Goal: Task Accomplishment & Management: Manage account settings

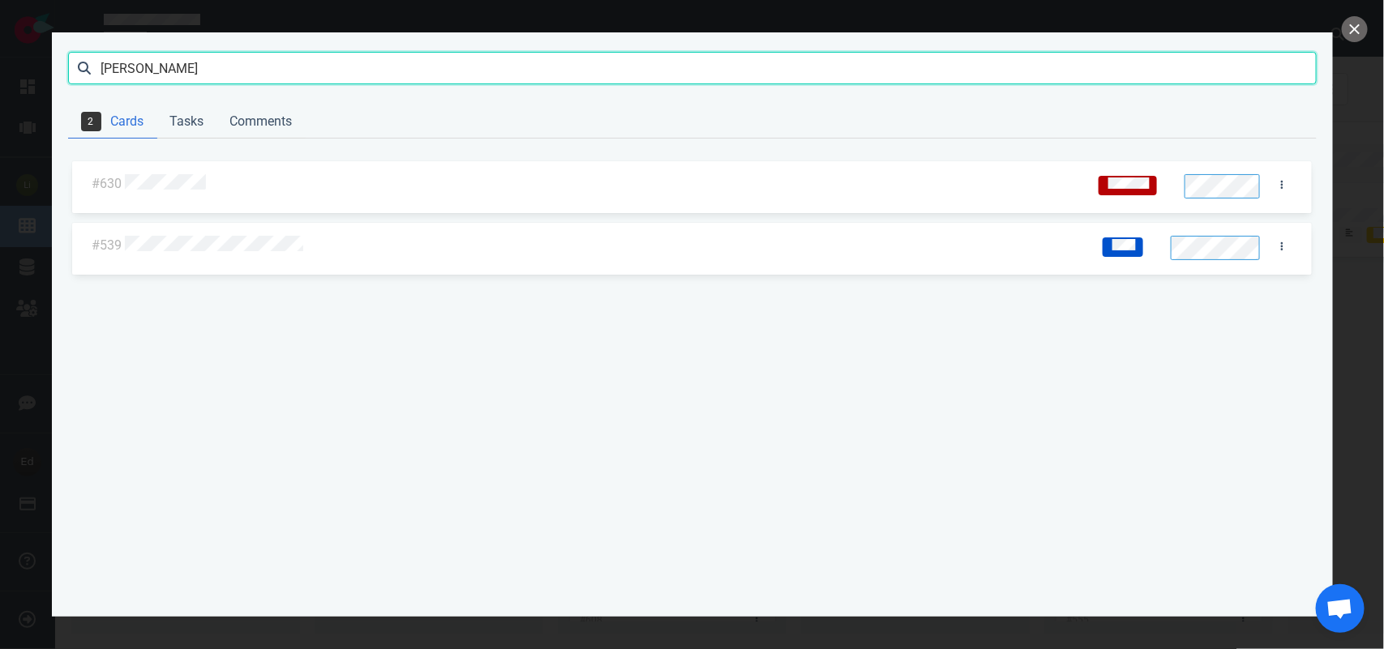
click at [131, 71] on input "[PERSON_NAME]" at bounding box center [692, 68] width 1248 height 32
click at [272, 229] on div at bounding box center [604, 245] width 965 height 39
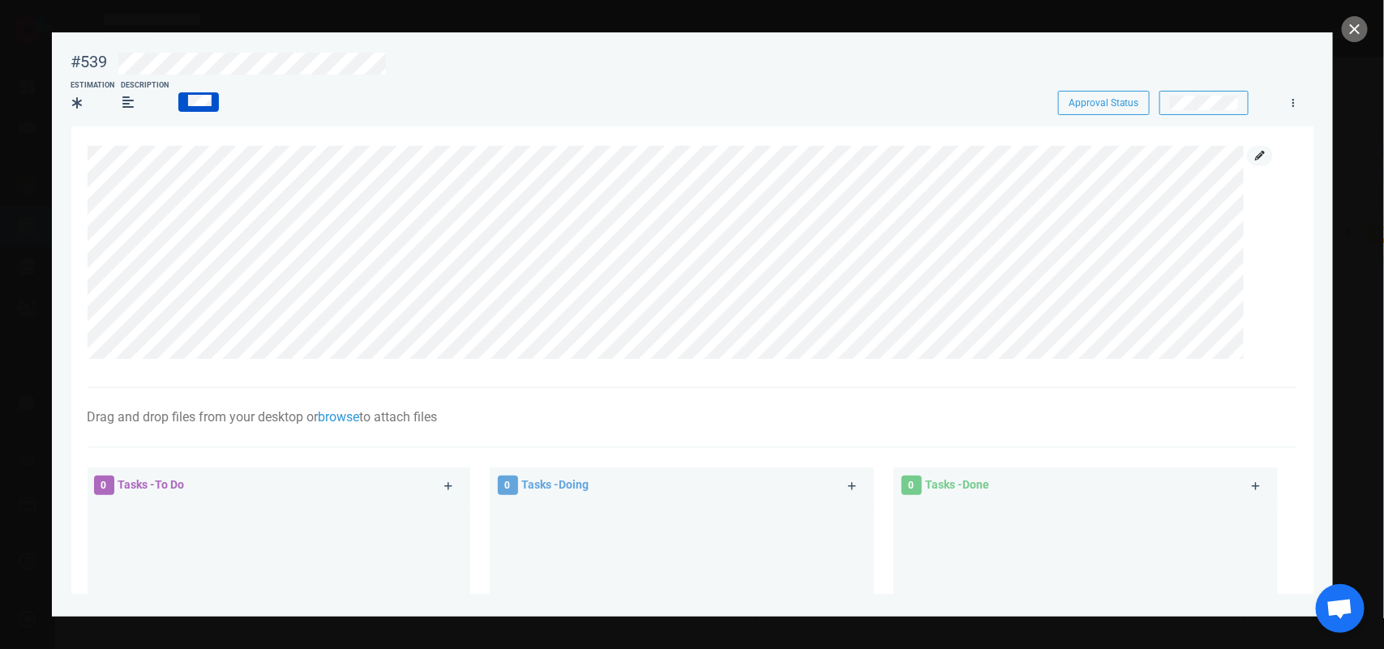
click at [1267, 158] on link at bounding box center [1260, 156] width 26 height 20
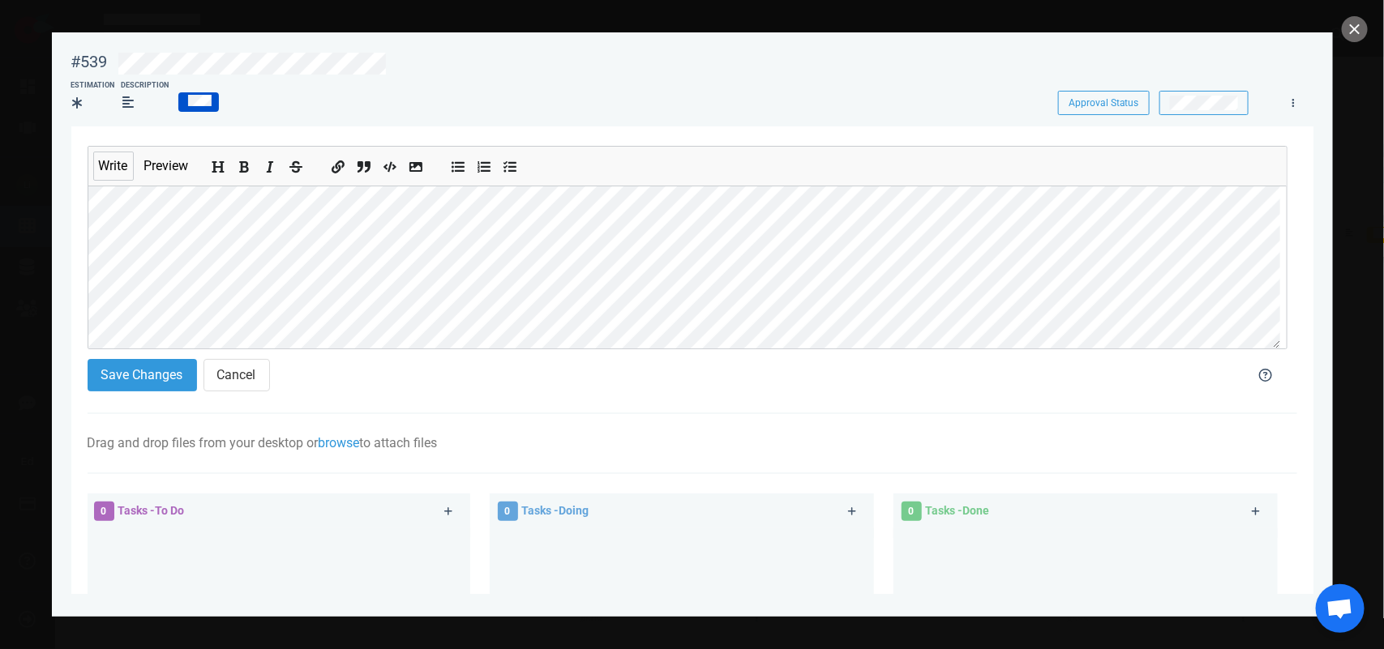
scroll to position [87, 0]
click at [174, 374] on button "Save Changes" at bounding box center [142, 375] width 109 height 32
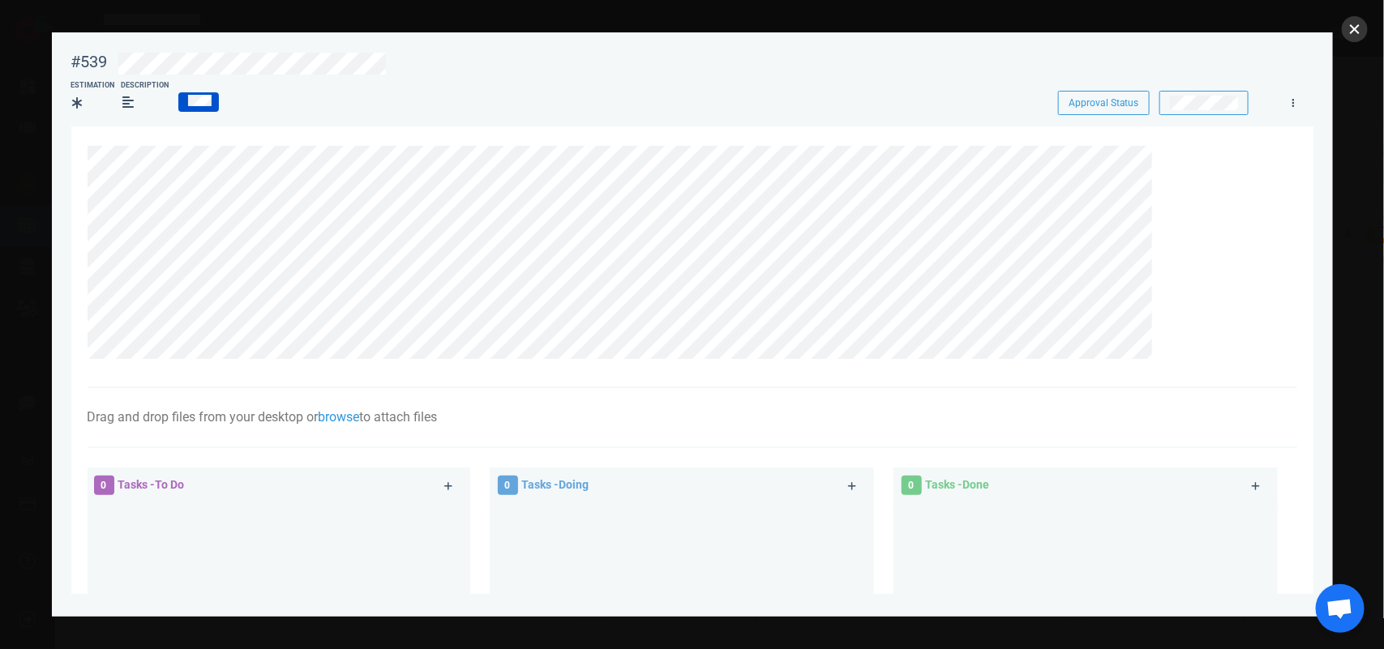
click at [1346, 25] on button "close" at bounding box center [1355, 29] width 26 height 26
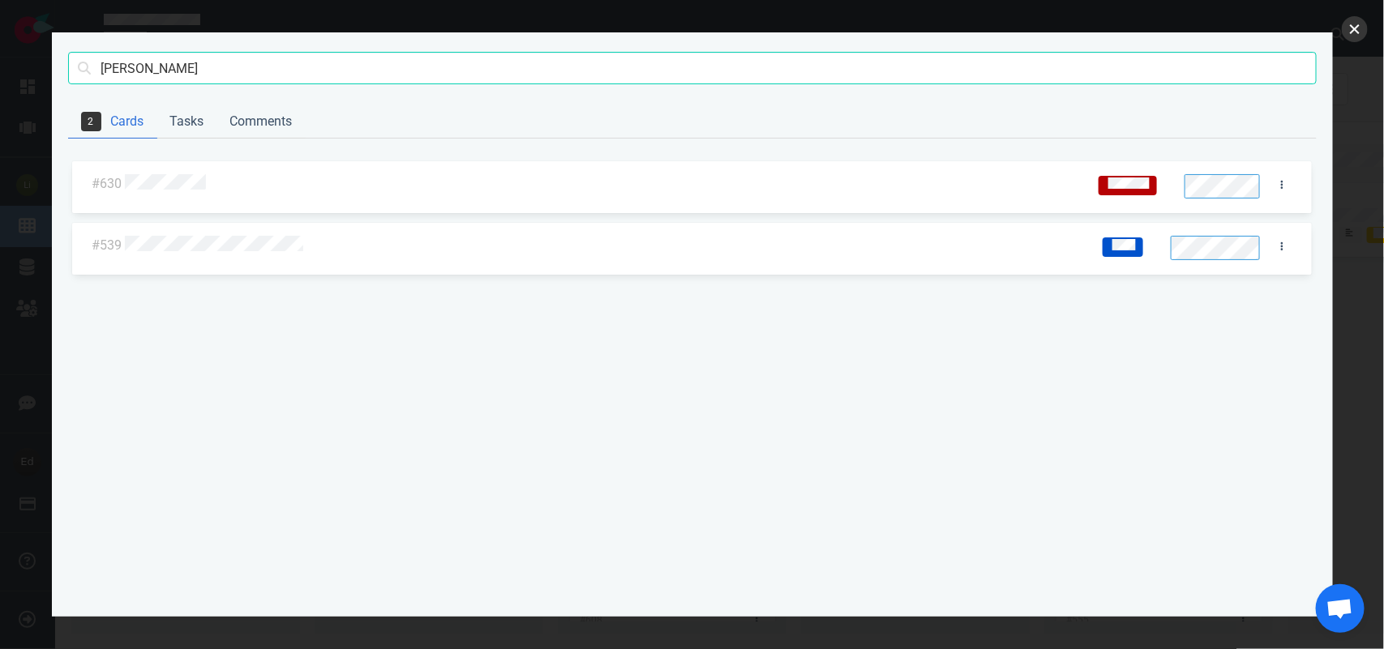
click at [1354, 26] on button "close" at bounding box center [1355, 29] width 26 height 26
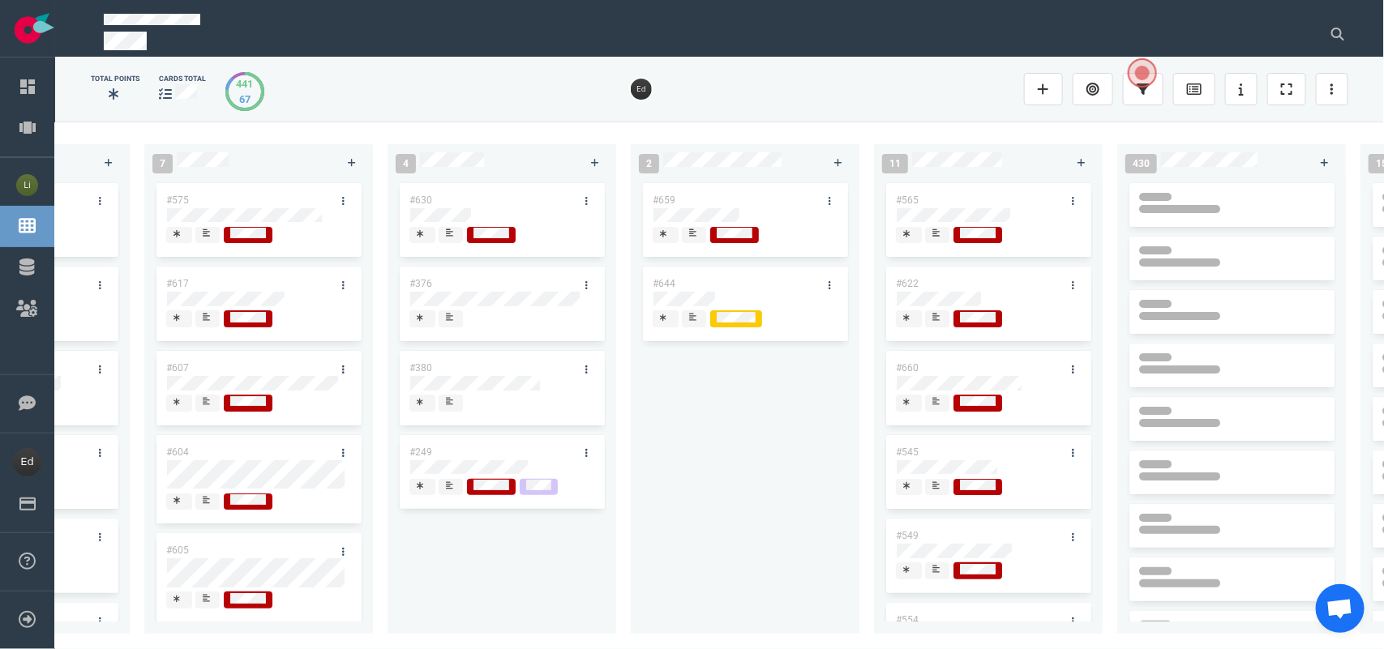
scroll to position [0, 0]
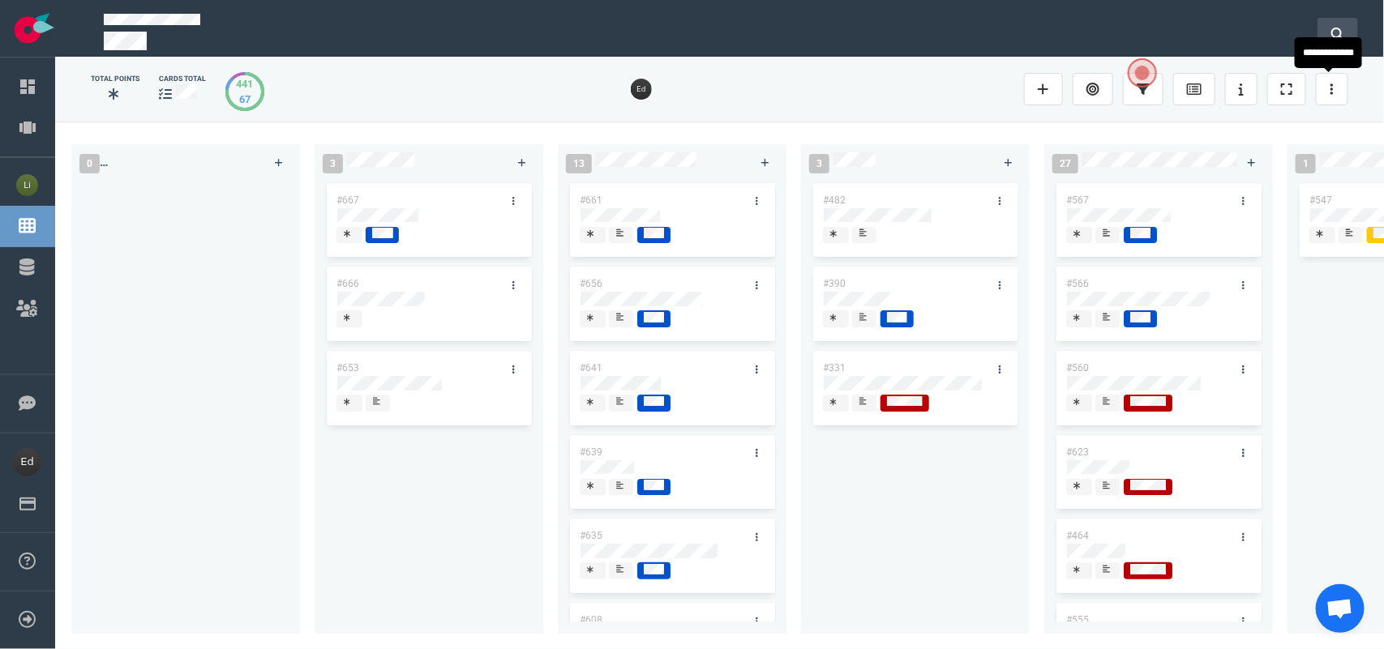
click at [1342, 41] on button at bounding box center [1337, 34] width 41 height 32
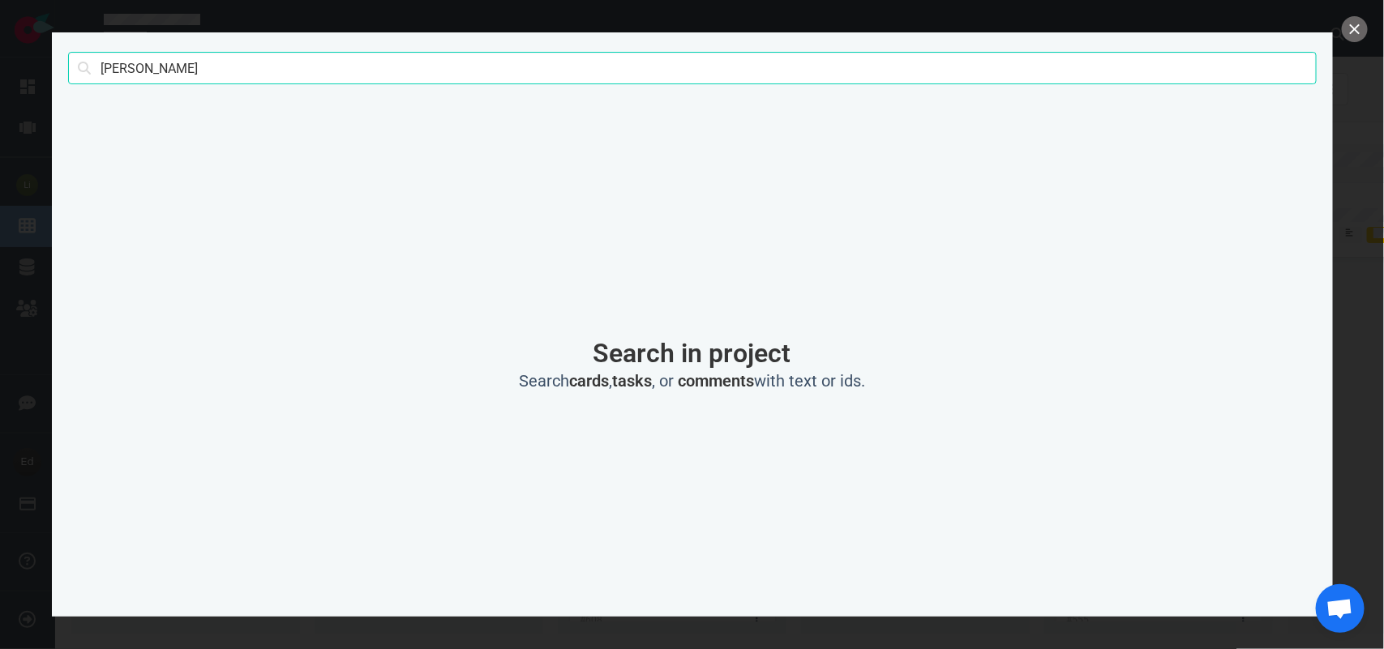
click at [139, 59] on input "[PERSON_NAME]" at bounding box center [692, 68] width 1248 height 32
type input "[PERSON_NAME]"
click button "Search" at bounding box center [0, 0] width 0 height 0
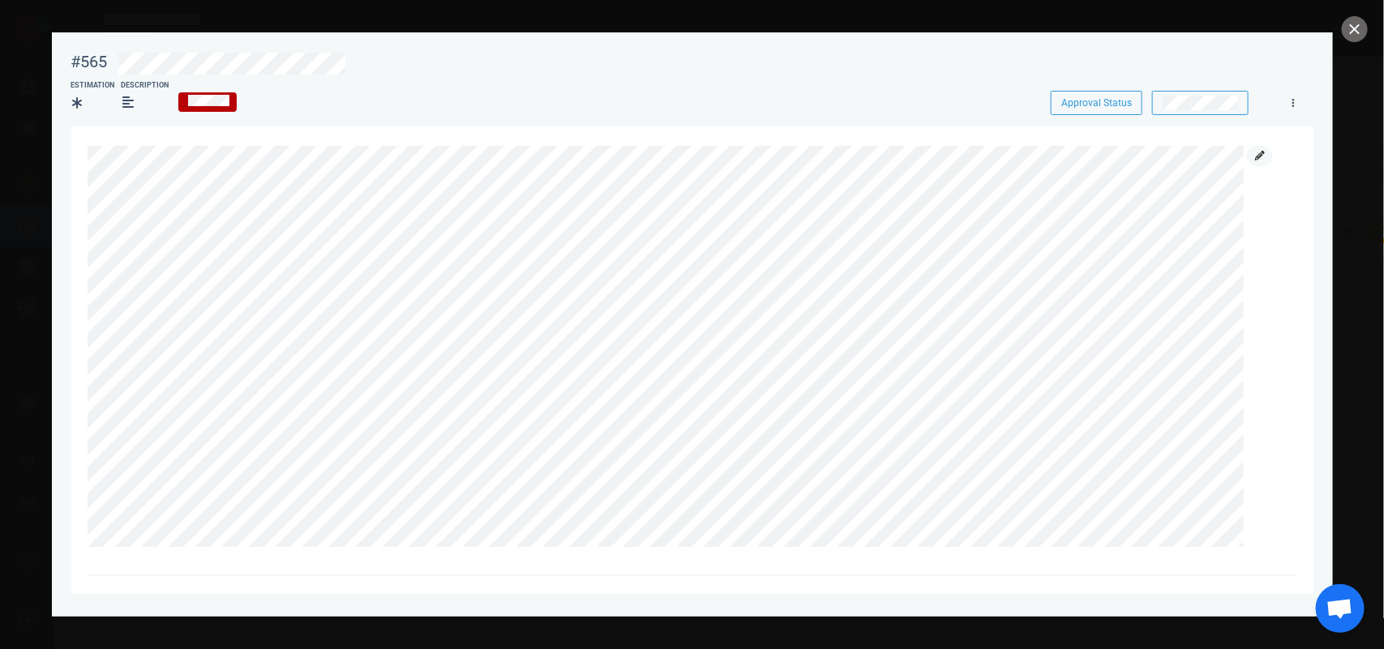
click at [1255, 152] on icon at bounding box center [1260, 156] width 10 height 10
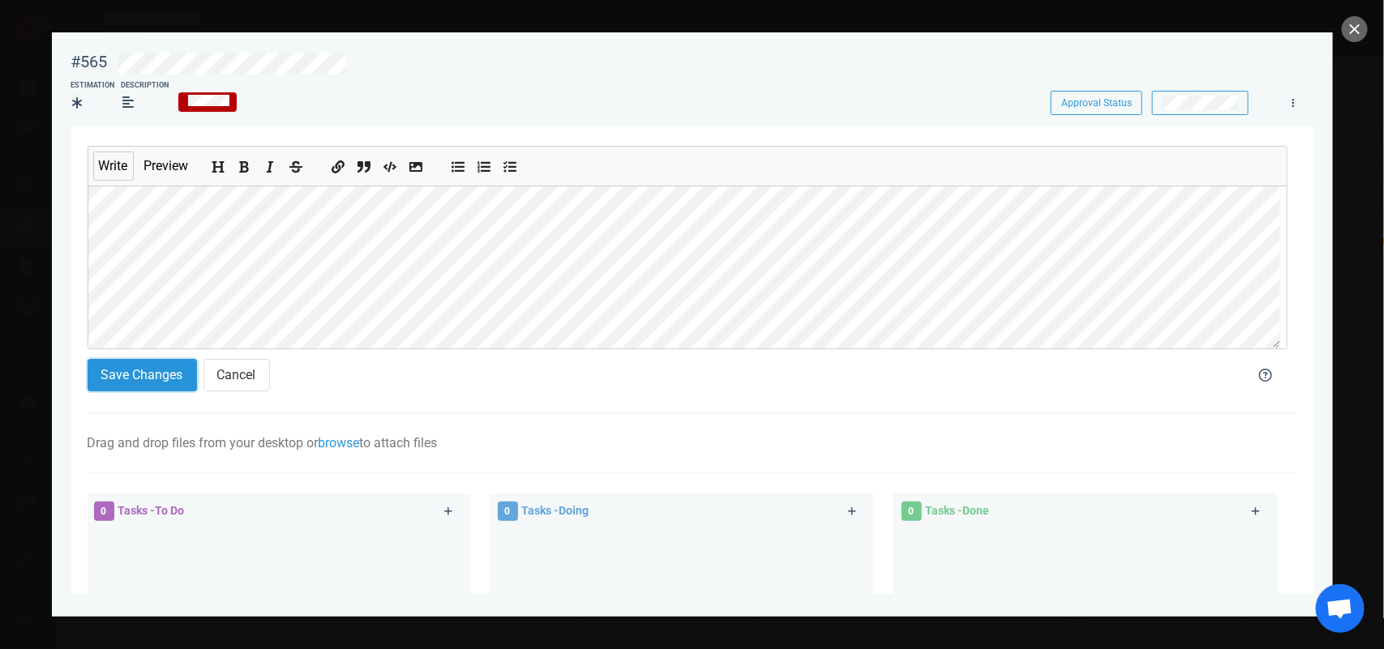
click at [128, 379] on button "Save Changes" at bounding box center [142, 375] width 109 height 32
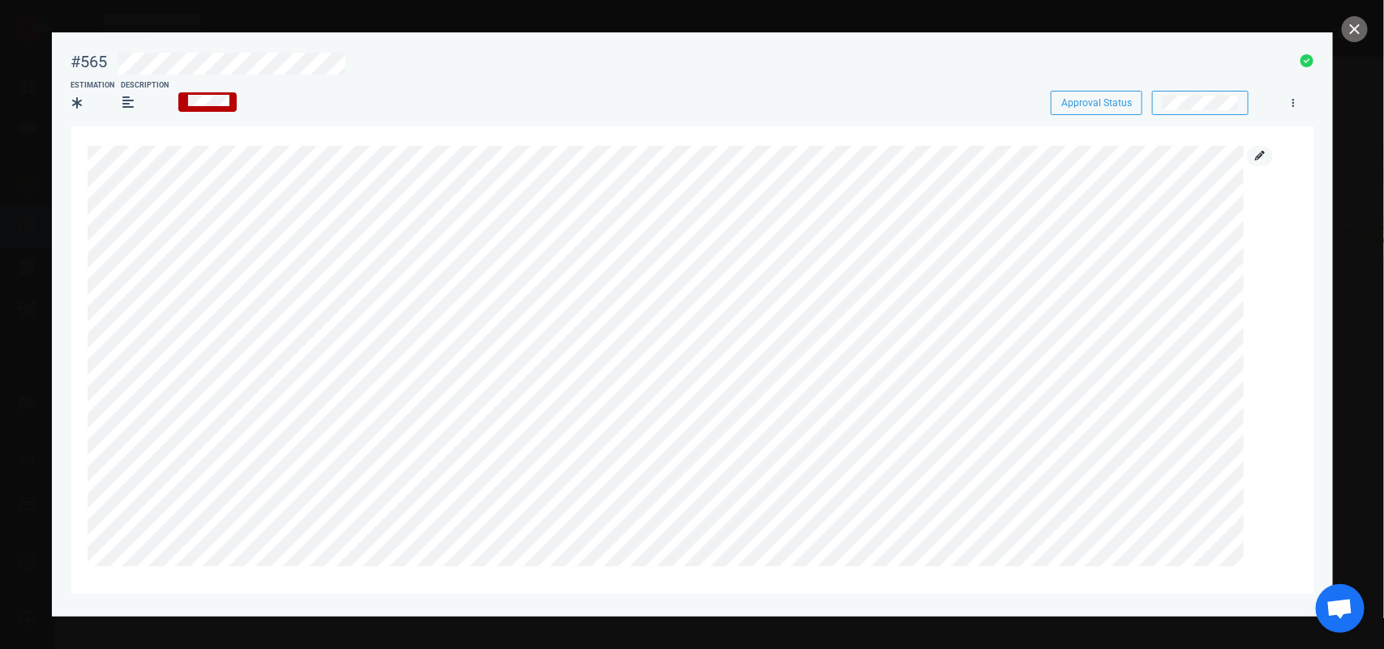
click at [1259, 154] on icon at bounding box center [1260, 156] width 10 height 10
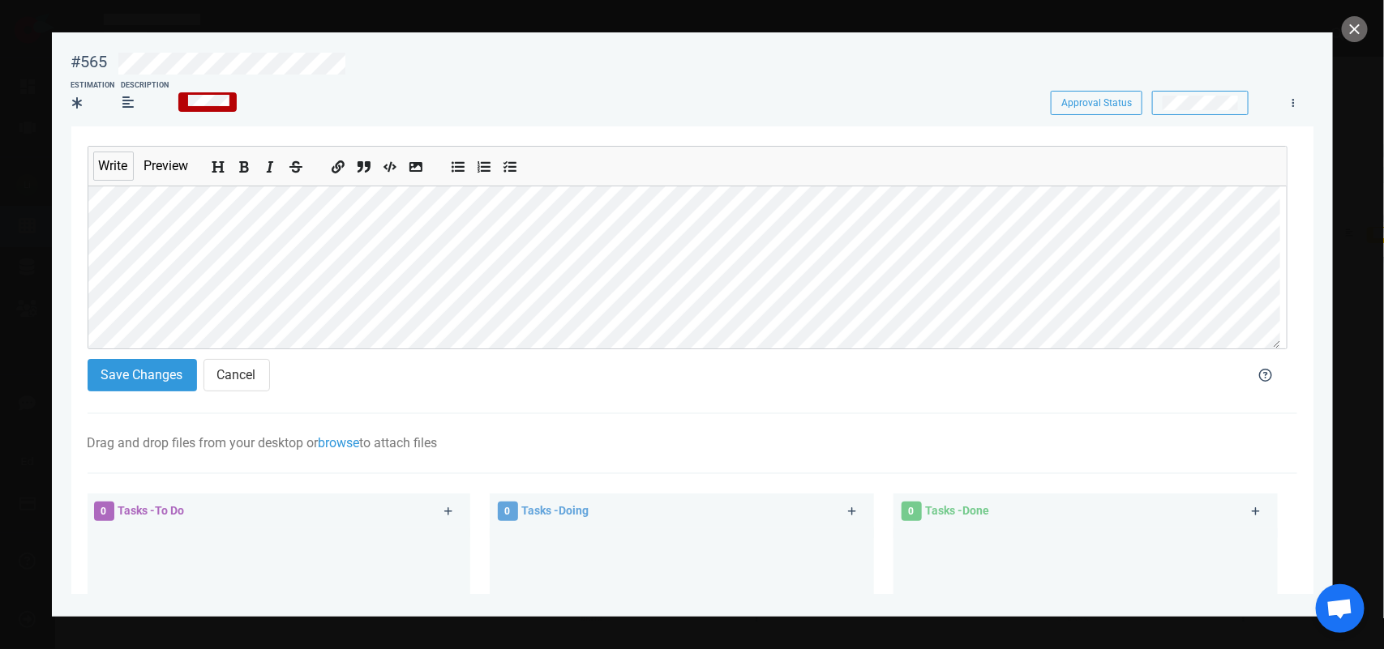
scroll to position [101, 0]
click at [140, 362] on button "Save Changes" at bounding box center [142, 375] width 109 height 32
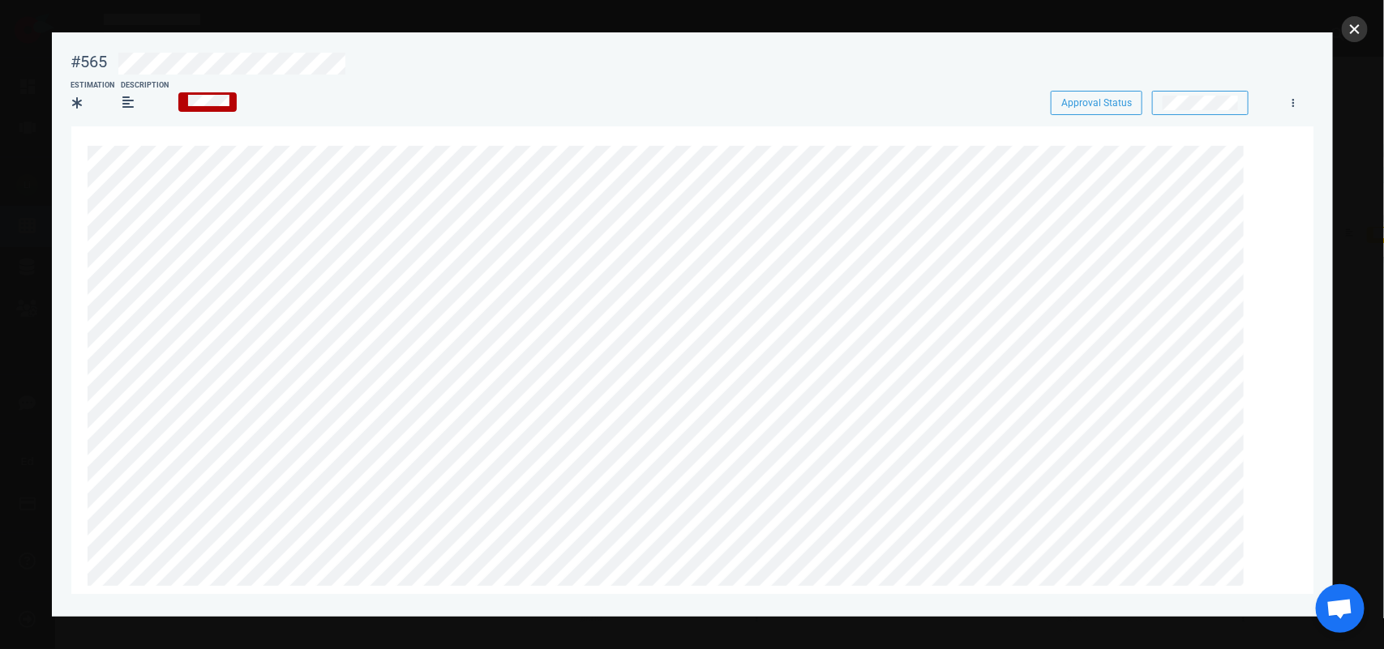
click at [1342, 30] on button "close" at bounding box center [1355, 29] width 26 height 26
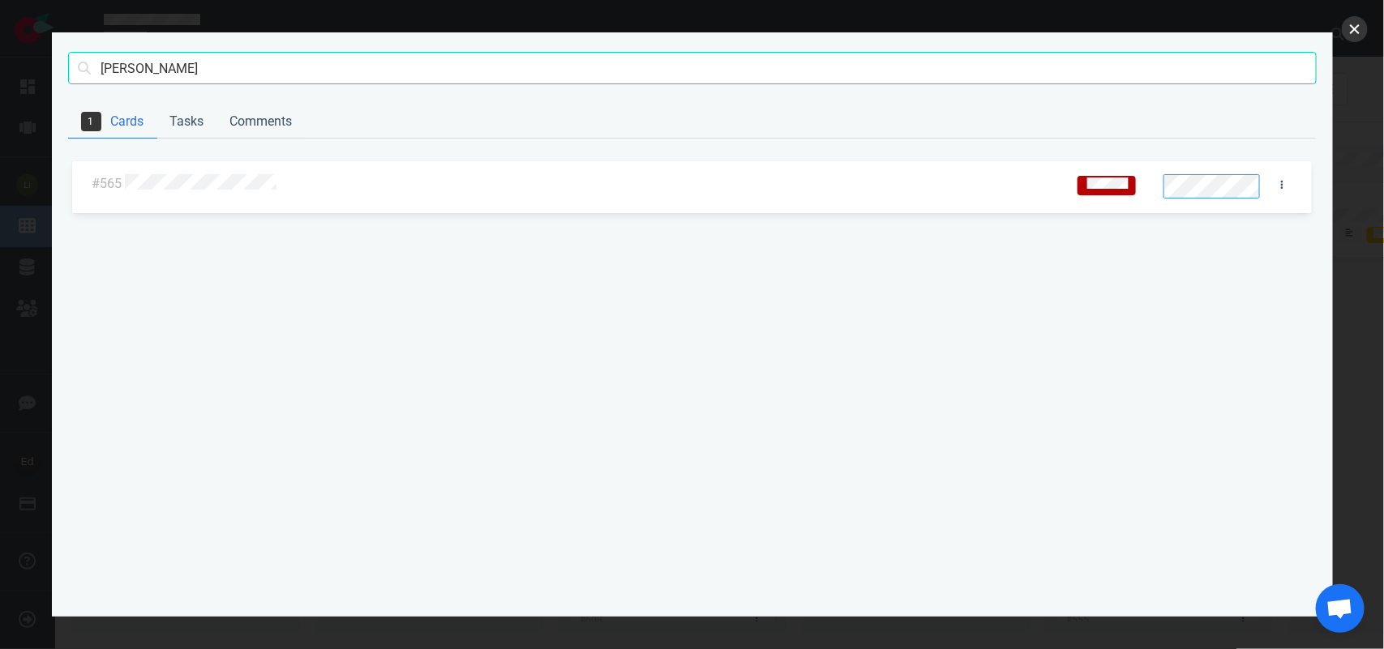
click at [1363, 23] on button "close" at bounding box center [1355, 29] width 26 height 26
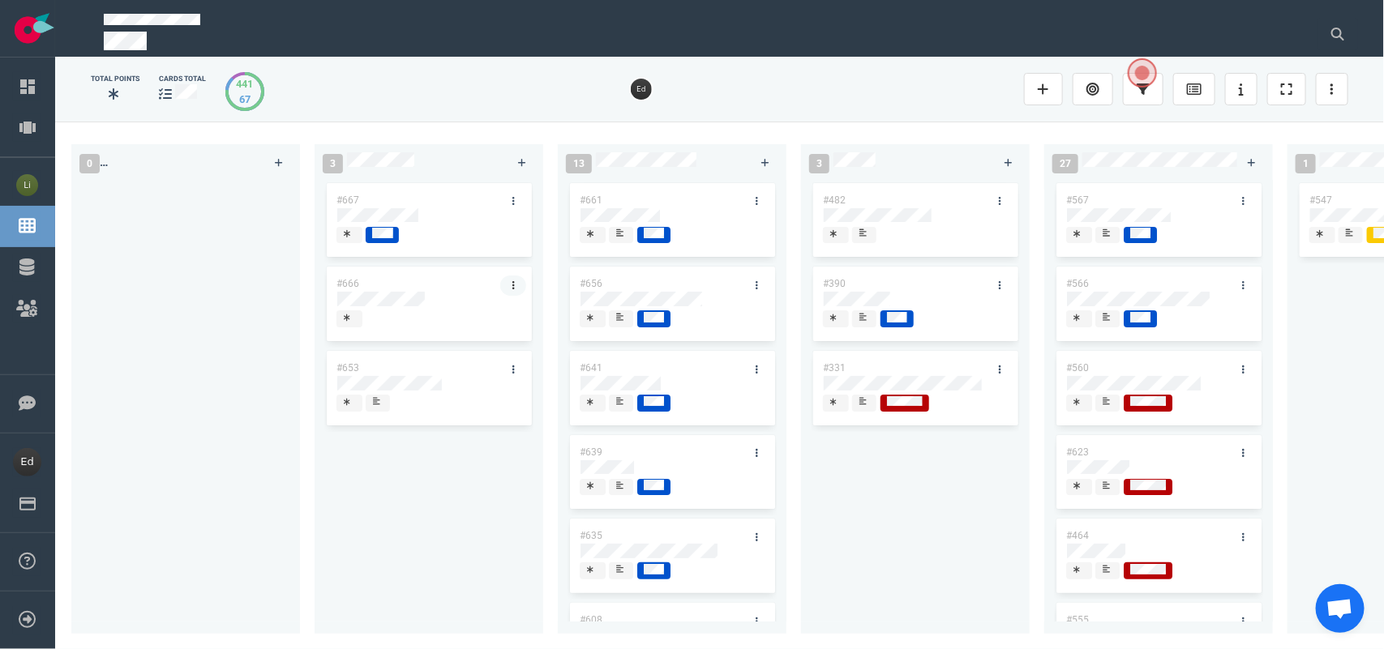
click at [513, 288] on icon at bounding box center [513, 285] width 2 height 10
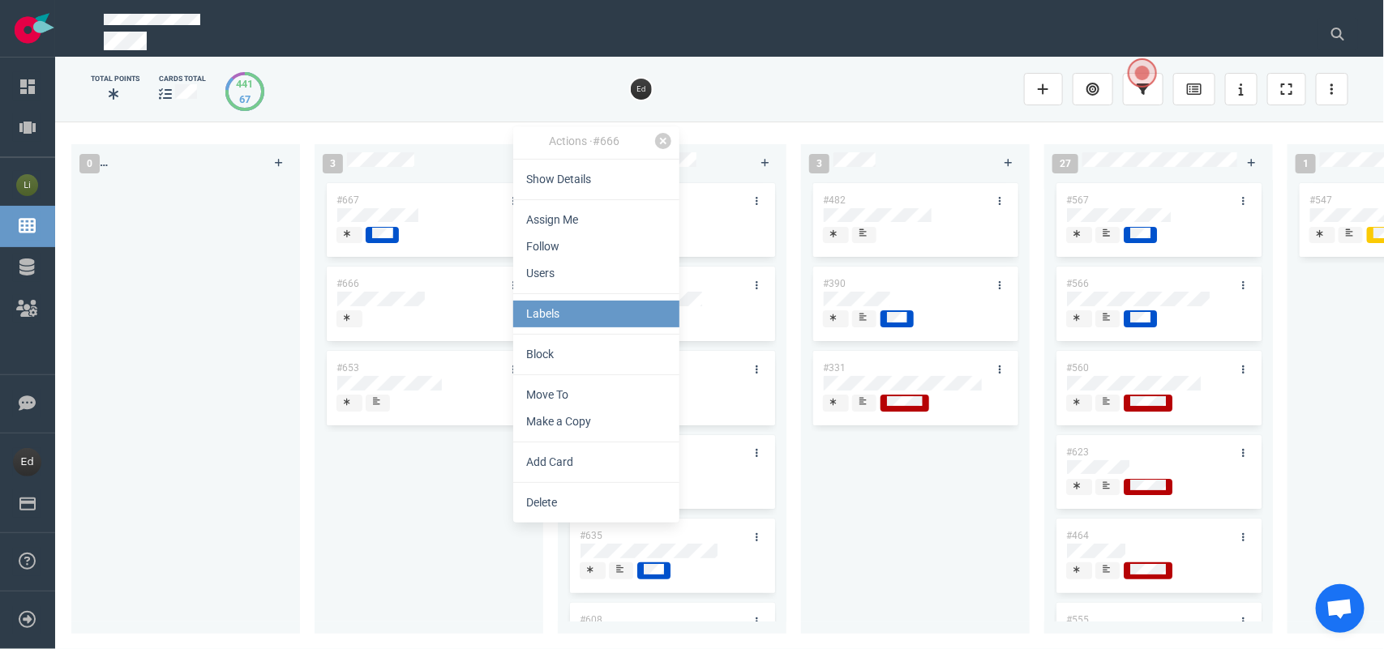
click at [549, 310] on link "Labels" at bounding box center [596, 314] width 166 height 27
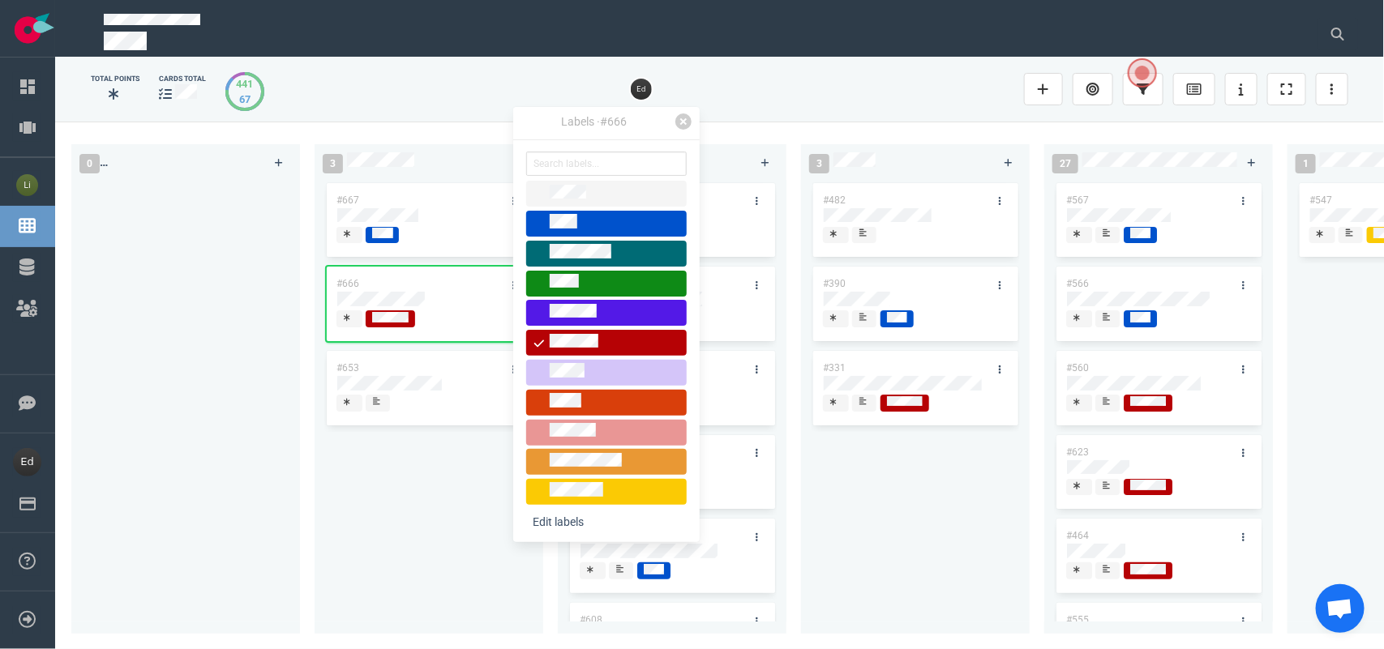
click at [426, 479] on div "#667 #666 #653" at bounding box center [428, 397] width 209 height 435
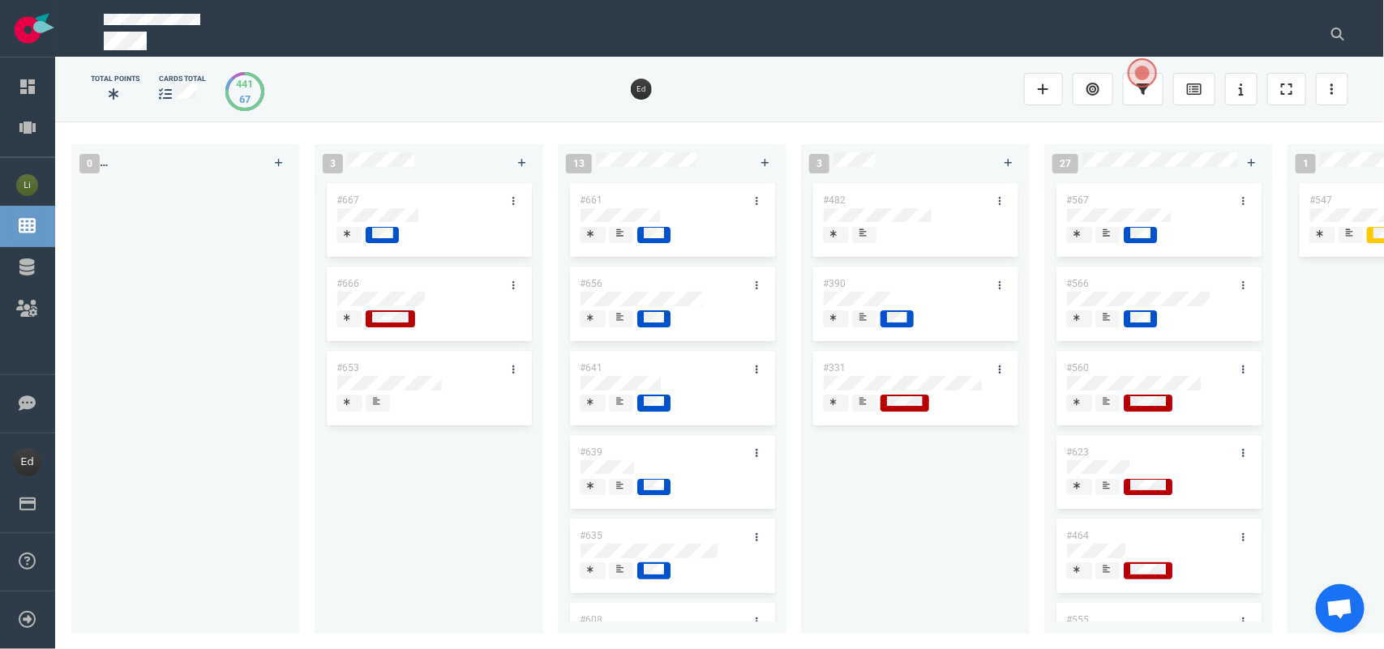
click at [460, 493] on div "#667 #666 #653" at bounding box center [428, 397] width 209 height 435
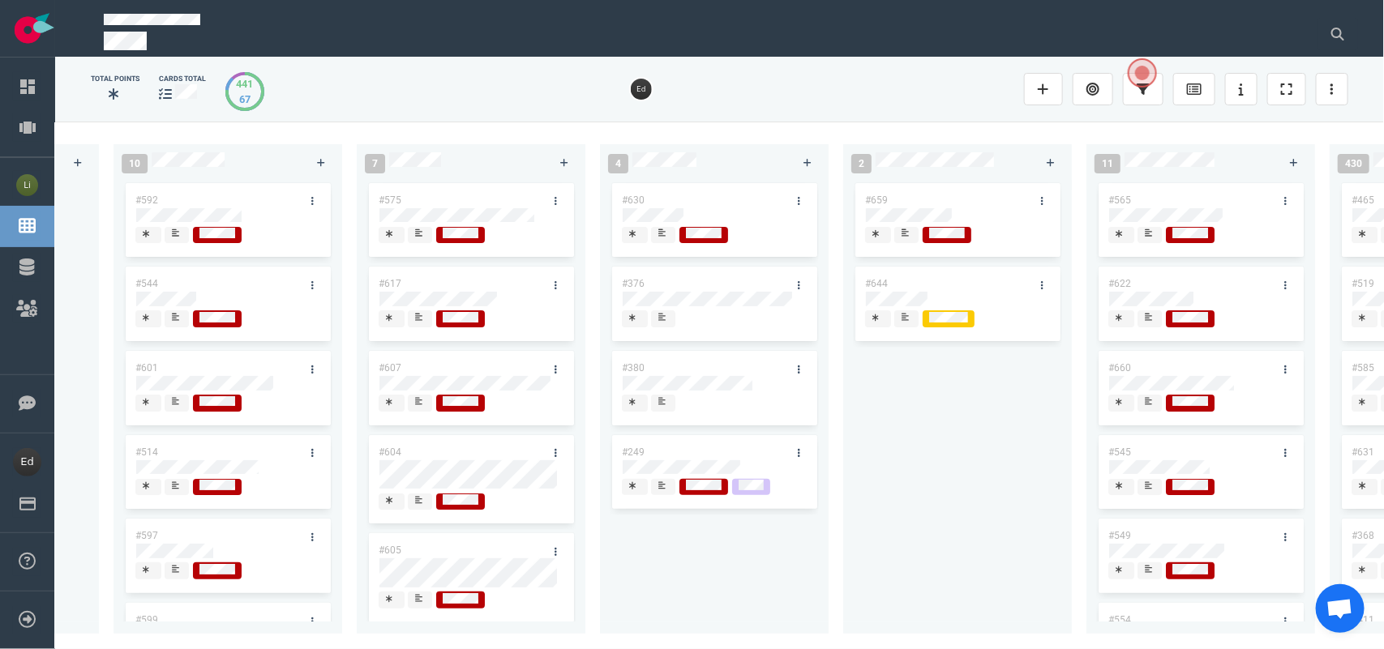
scroll to position [0, 2394]
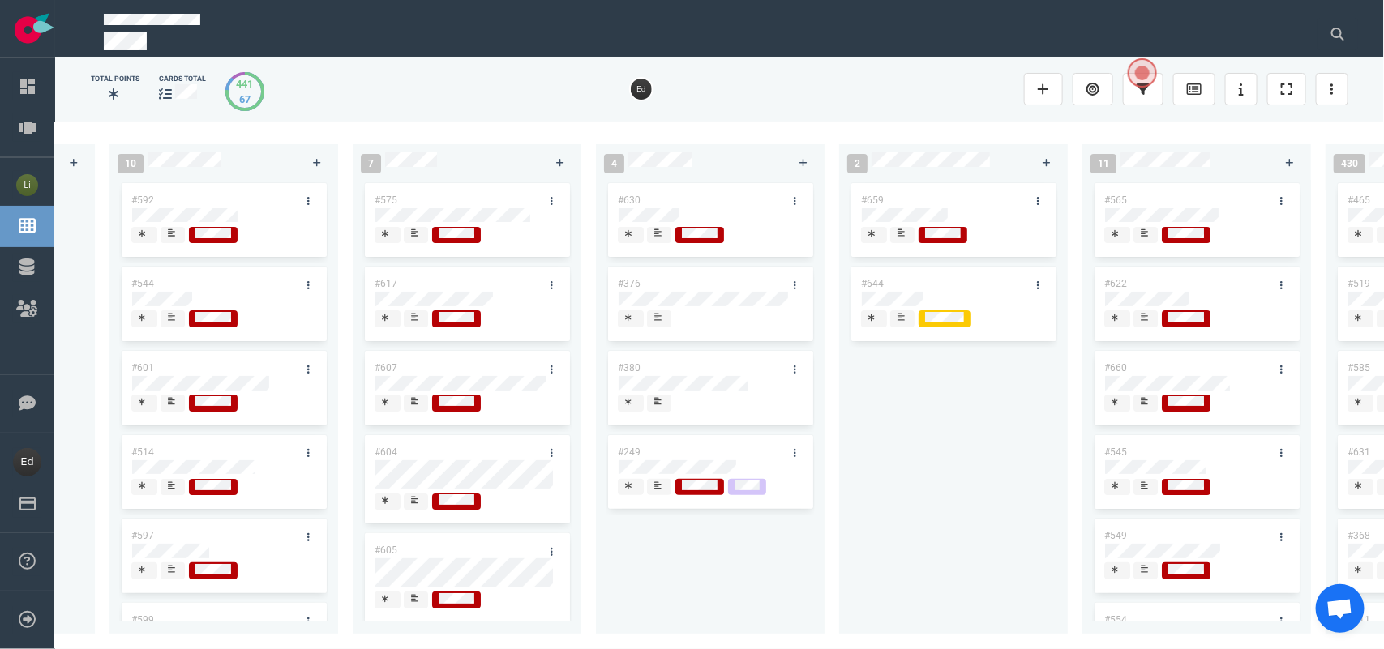
click at [902, 324] on div at bounding box center [902, 325] width 10 height 2
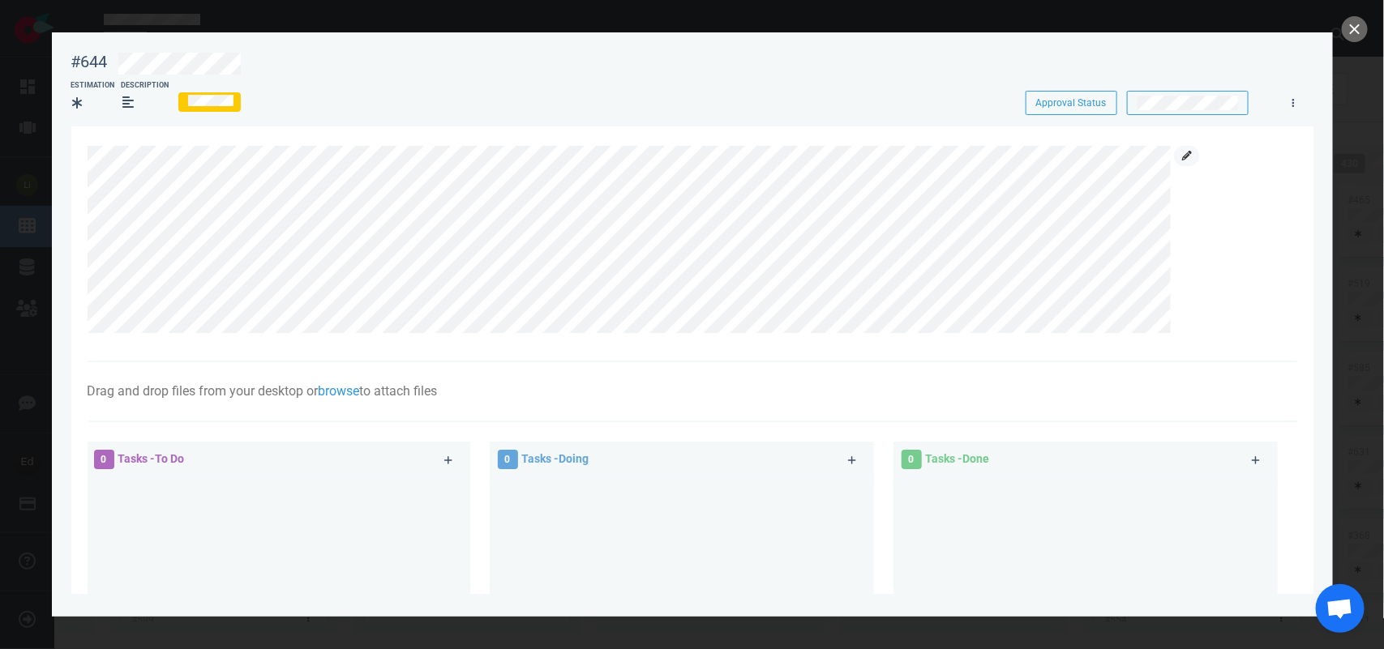
click at [1192, 155] on icon at bounding box center [1187, 156] width 10 height 10
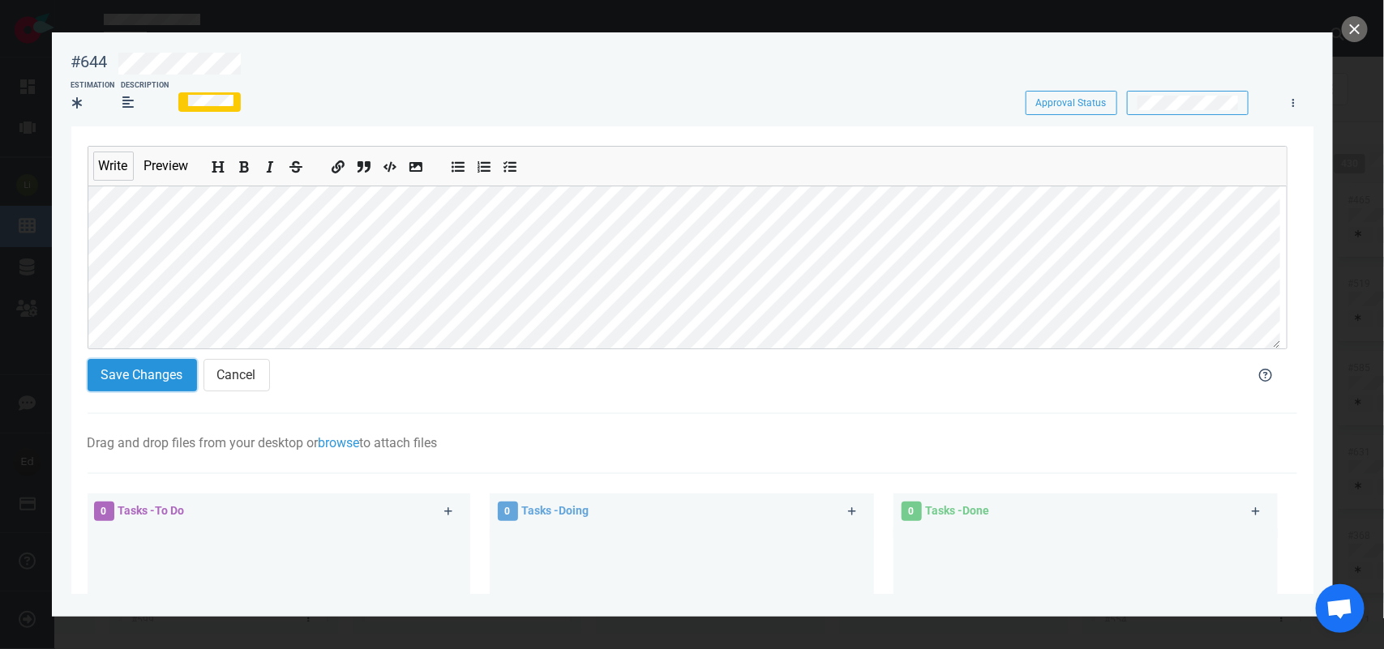
click at [139, 367] on button "Save Changes" at bounding box center [142, 375] width 109 height 32
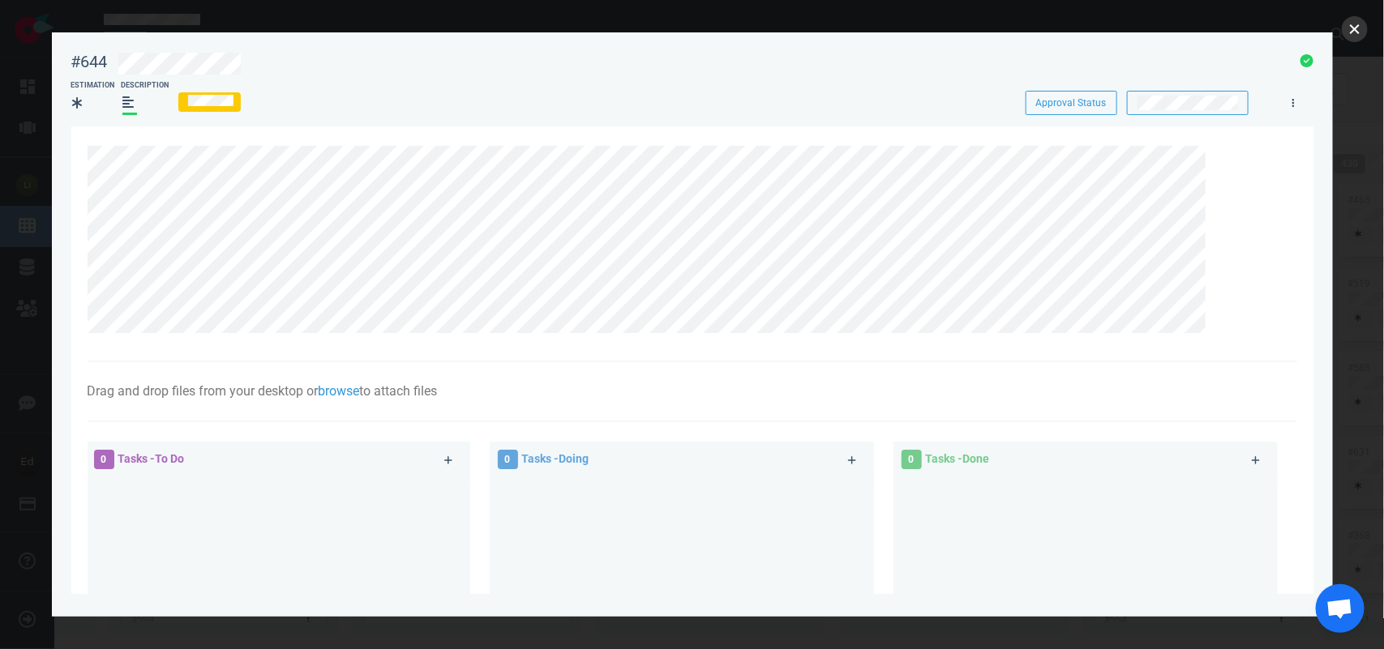
click at [1348, 37] on button "close" at bounding box center [1355, 29] width 26 height 26
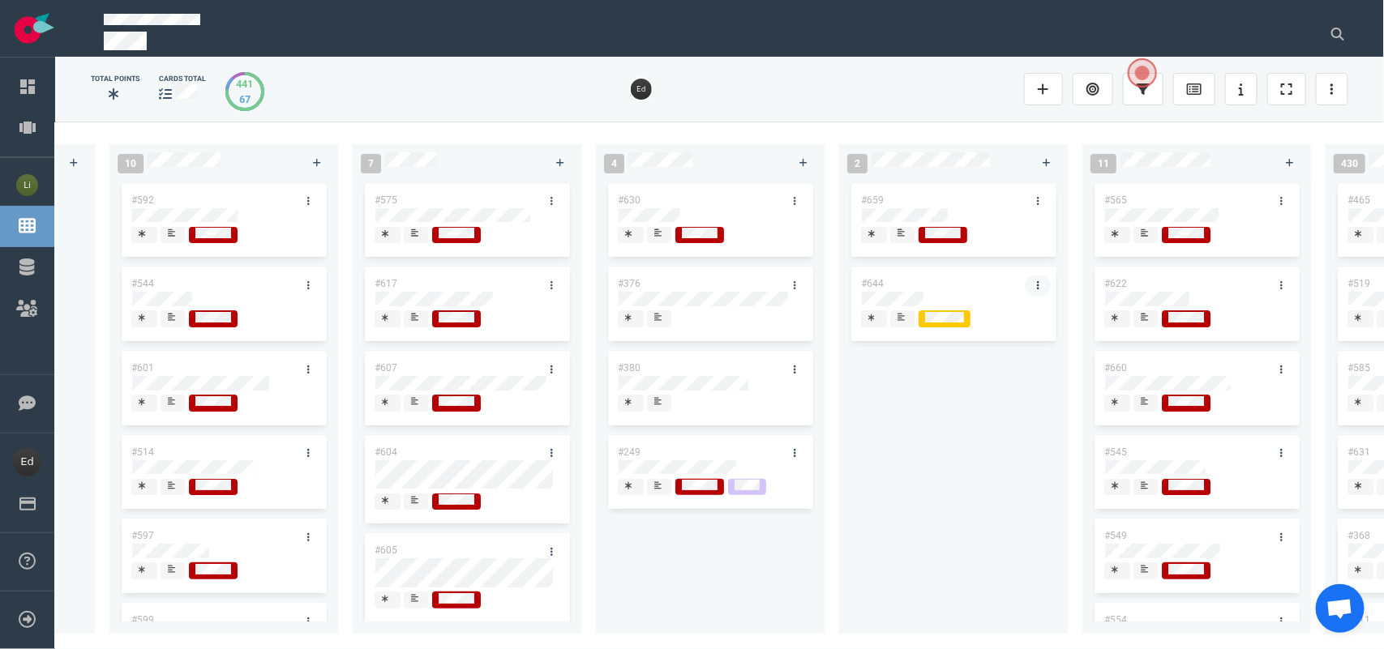
click at [1036, 277] on link at bounding box center [1038, 286] width 26 height 20
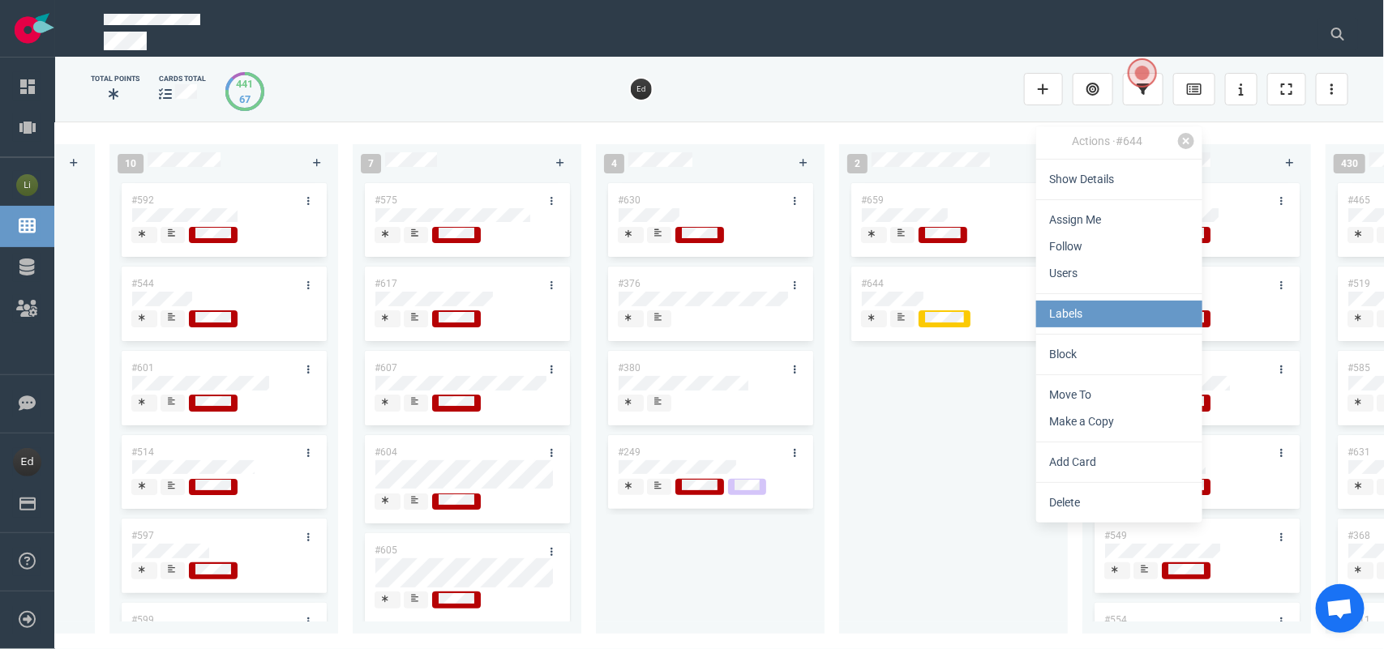
click at [1087, 316] on link "Labels" at bounding box center [1119, 314] width 166 height 27
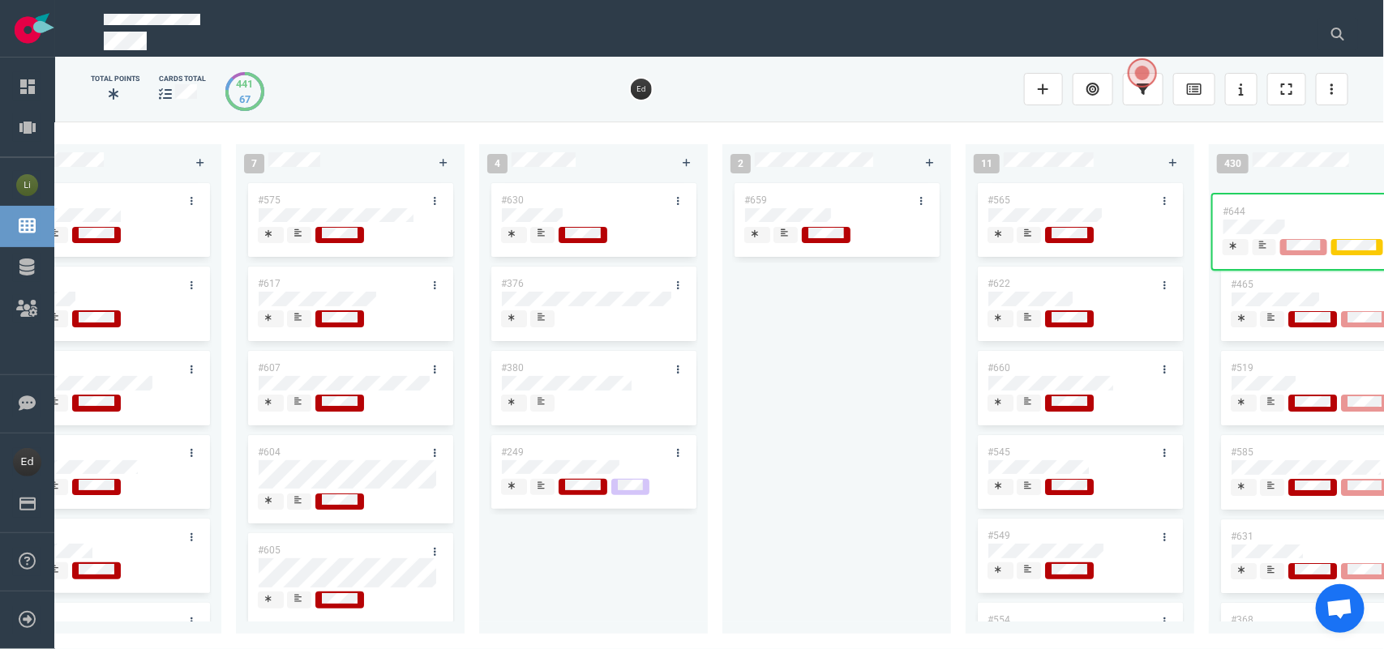
scroll to position [0, 2539]
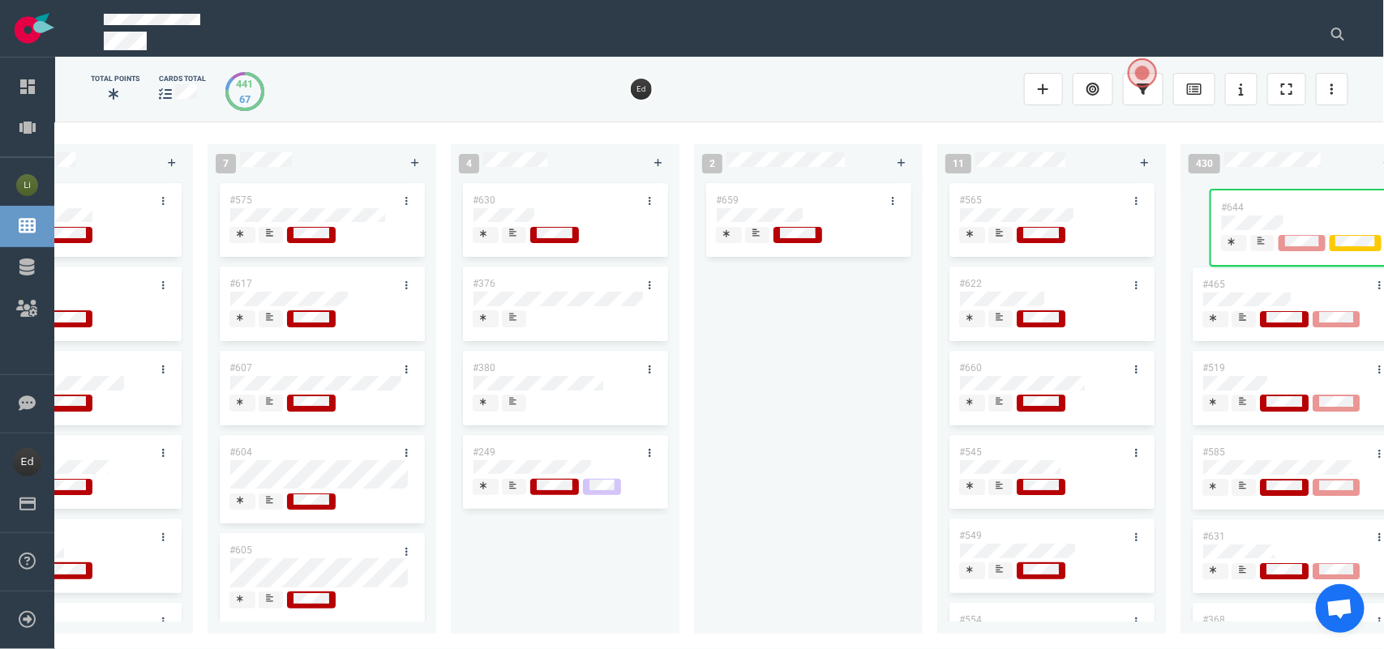
drag, startPoint x: 1161, startPoint y: 324, endPoint x: 1271, endPoint y: 203, distance: 163.5
click at [1271, 203] on div "0 3 #667 #666 #653 13 #661 #656 #641 #639 #635 #608 #611 #602 #603 3 #482 #390 …" at bounding box center [719, 385] width 1329 height 527
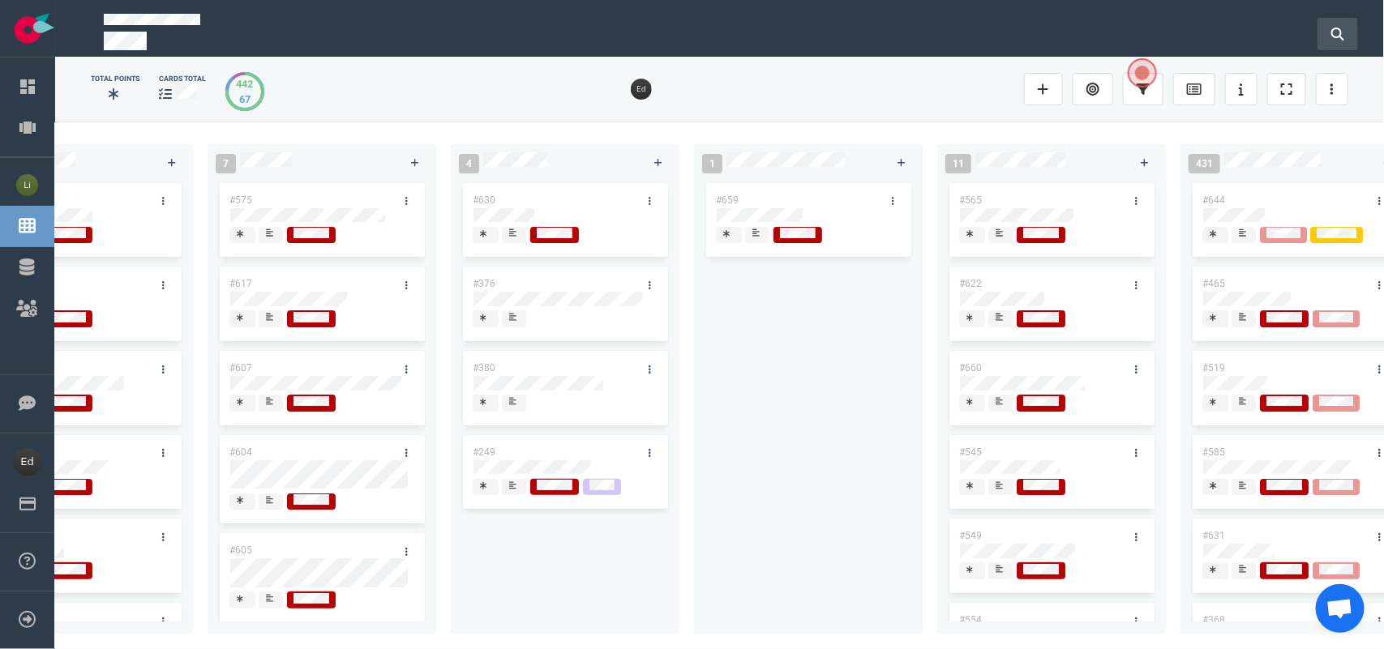
click at [1340, 28] on icon at bounding box center [1337, 34] width 13 height 13
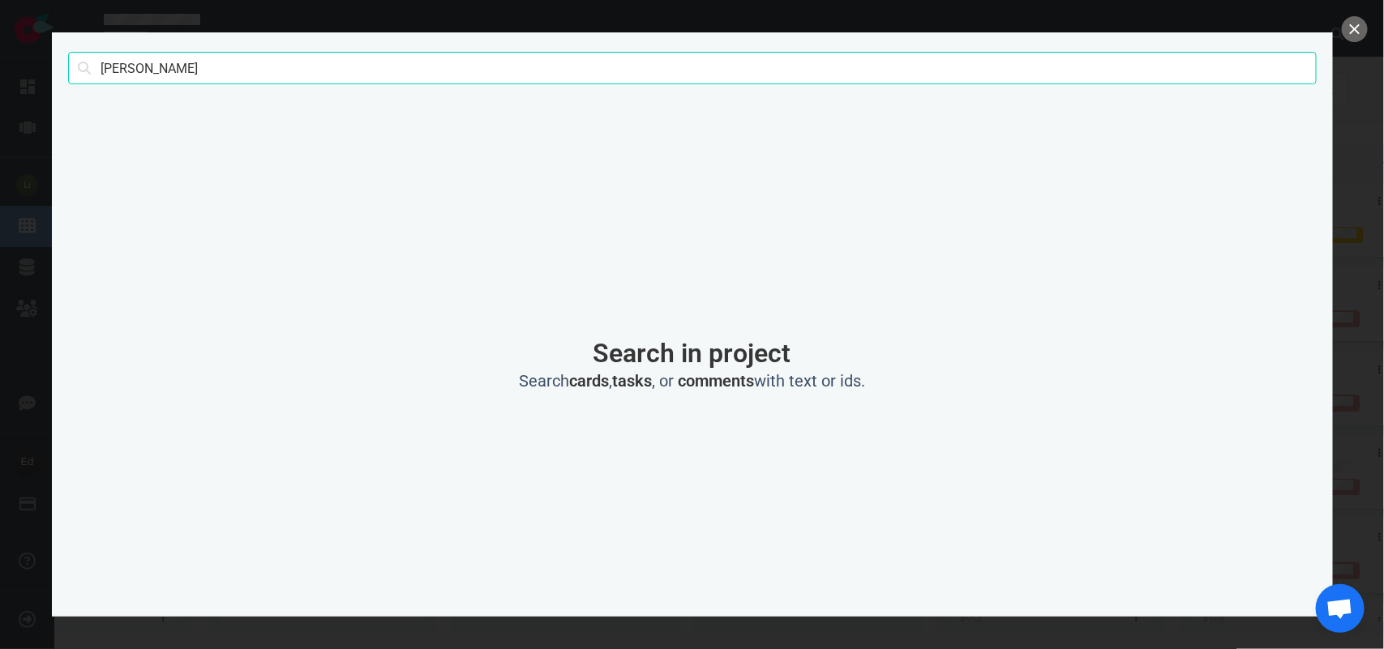
click at [103, 66] on input "[PERSON_NAME]" at bounding box center [692, 68] width 1248 height 32
type input "rossi"
click button "Search" at bounding box center [0, 0] width 0 height 0
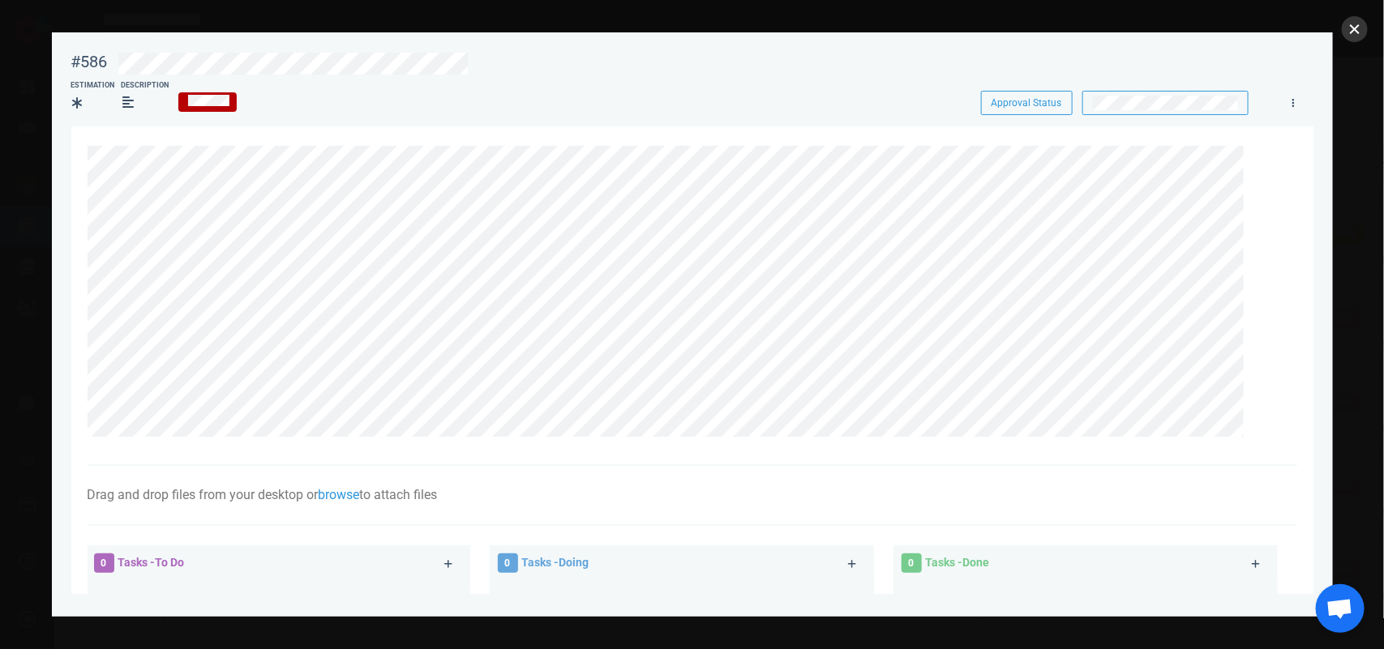
click at [1343, 34] on button "close" at bounding box center [1355, 29] width 26 height 26
click at [1360, 24] on button "close" at bounding box center [1355, 29] width 26 height 26
click at [1363, 22] on button "close" at bounding box center [1355, 29] width 26 height 26
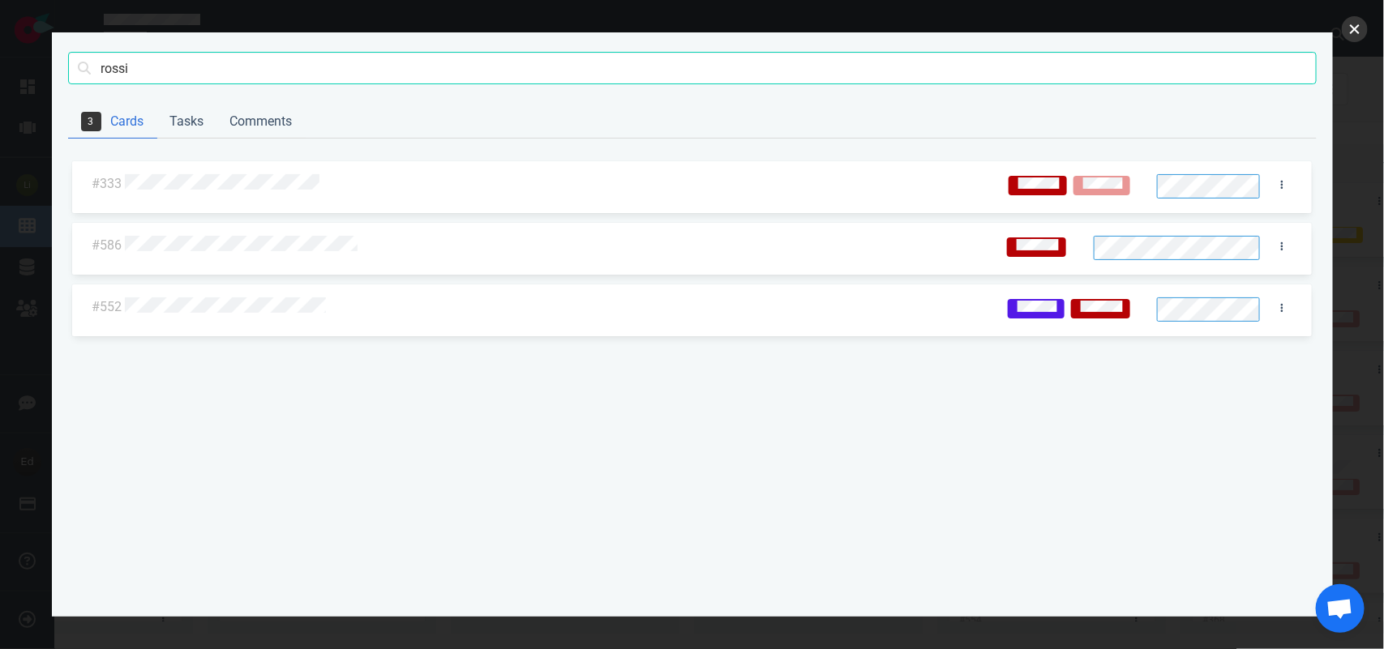
click at [1350, 26] on button "close" at bounding box center [1355, 29] width 26 height 26
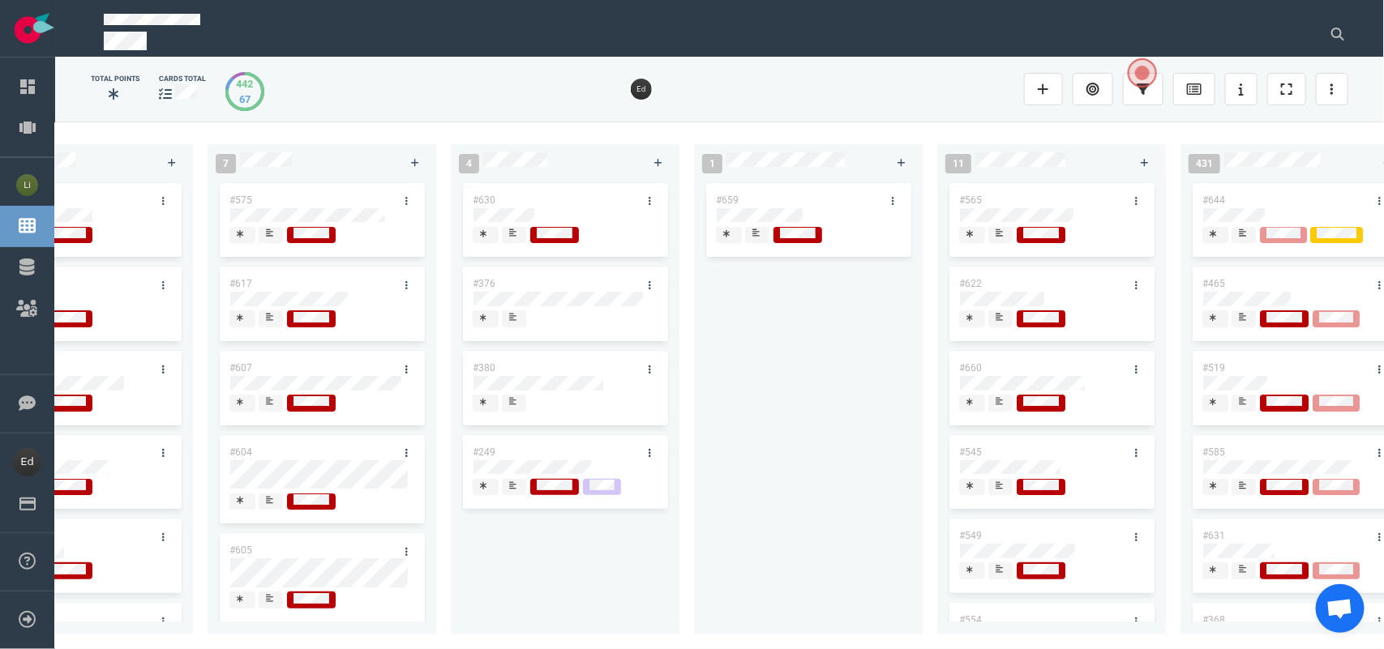
scroll to position [0, 2490]
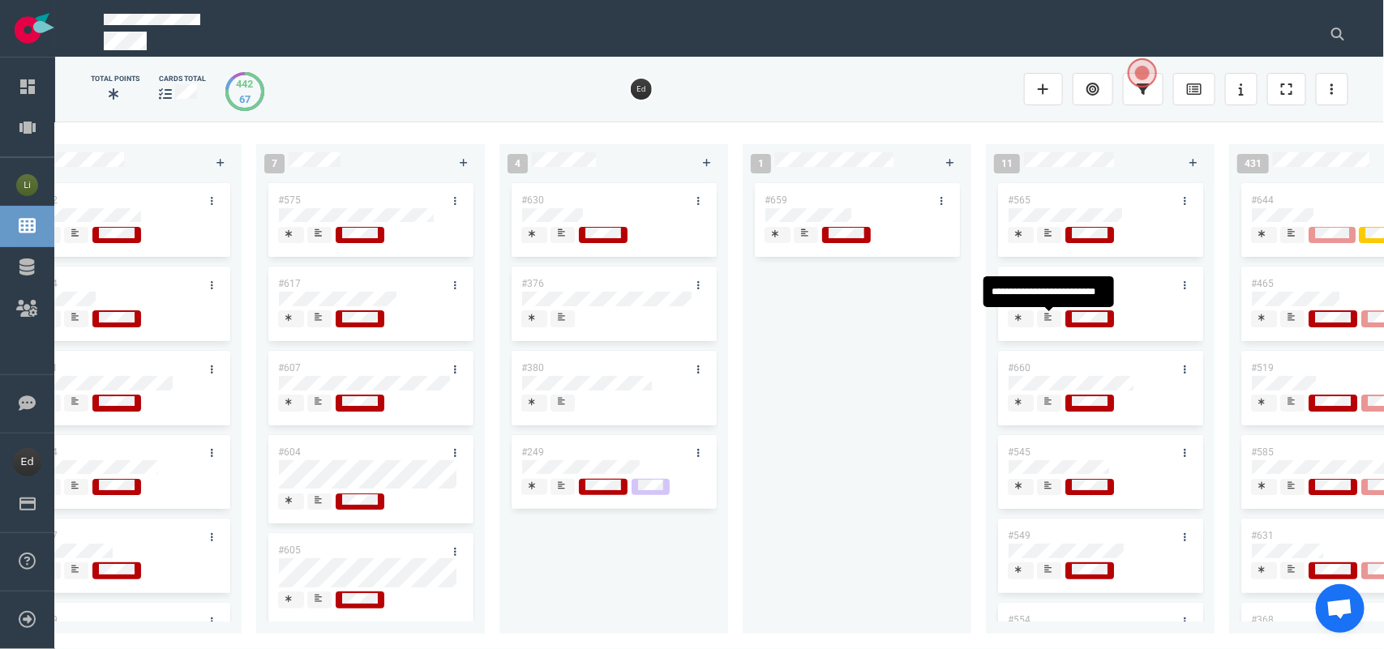
click at [1051, 324] on div at bounding box center [1049, 325] width 10 height 2
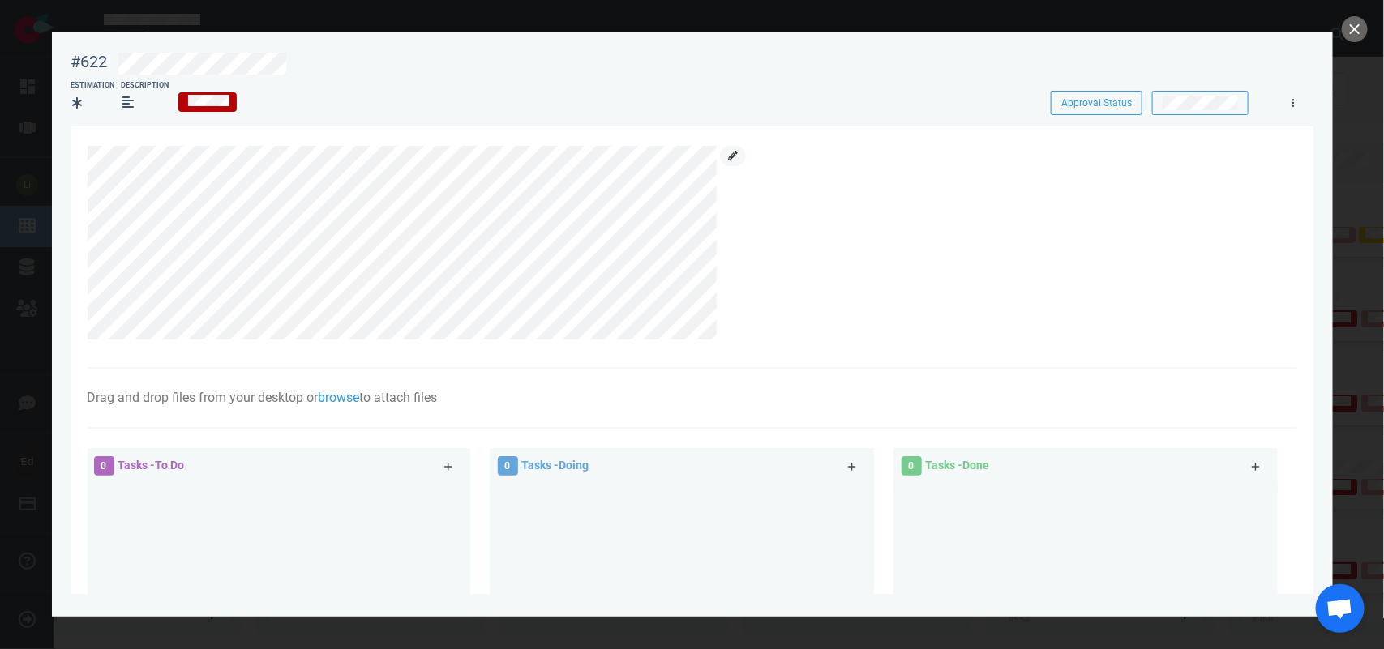
click at [727, 148] on link at bounding box center [733, 156] width 26 height 20
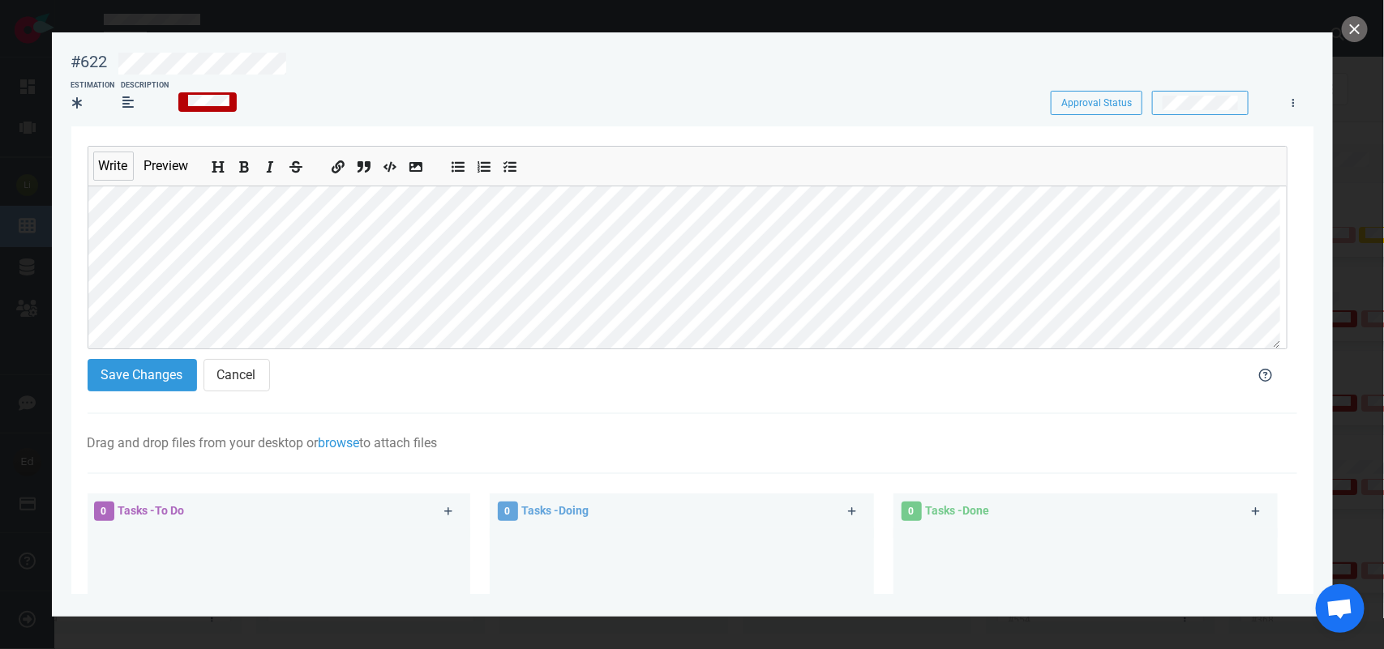
scroll to position [49, 0]
click at [57, 336] on section "#622 Approval Status Estimation Description Approval Status Write Preview Save …" at bounding box center [692, 317] width 1281 height 571
click at [244, 173] on button "Add bold text" at bounding box center [244, 164] width 21 height 18
click at [136, 414] on div "Drag and drop files from your desktop or browse to attach files Attach Files Co…" at bounding box center [692, 444] width 1209 height 60
click at [120, 390] on button "Save Changes" at bounding box center [142, 375] width 109 height 32
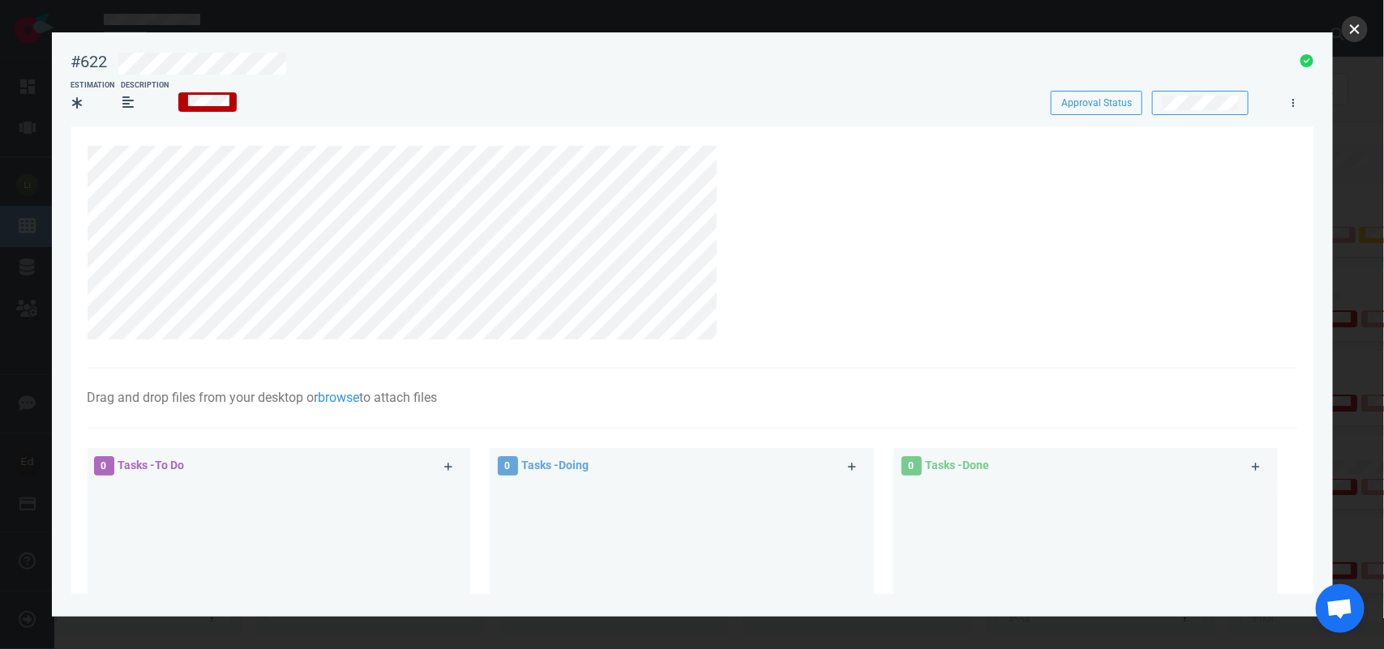
click at [1352, 29] on button "close" at bounding box center [1355, 29] width 26 height 26
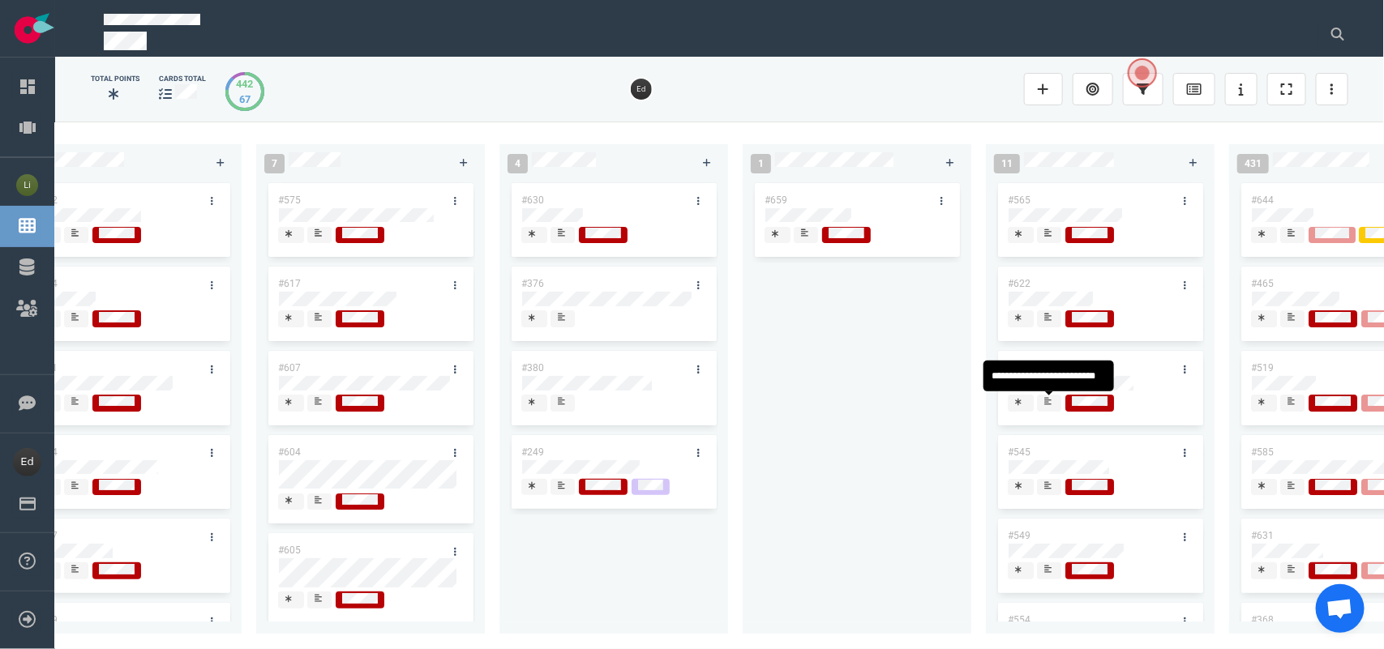
click at [1042, 407] on span at bounding box center [1049, 403] width 24 height 17
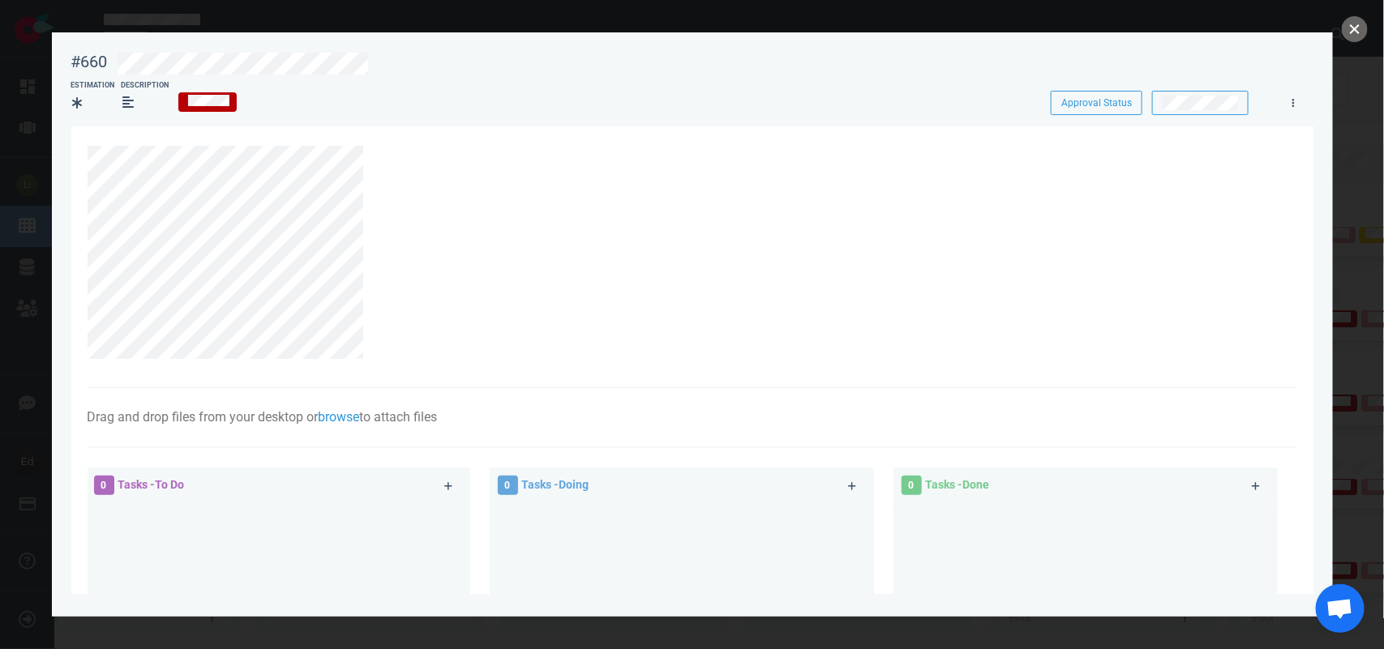
click at [1354, 35] on button "close" at bounding box center [1355, 29] width 26 height 26
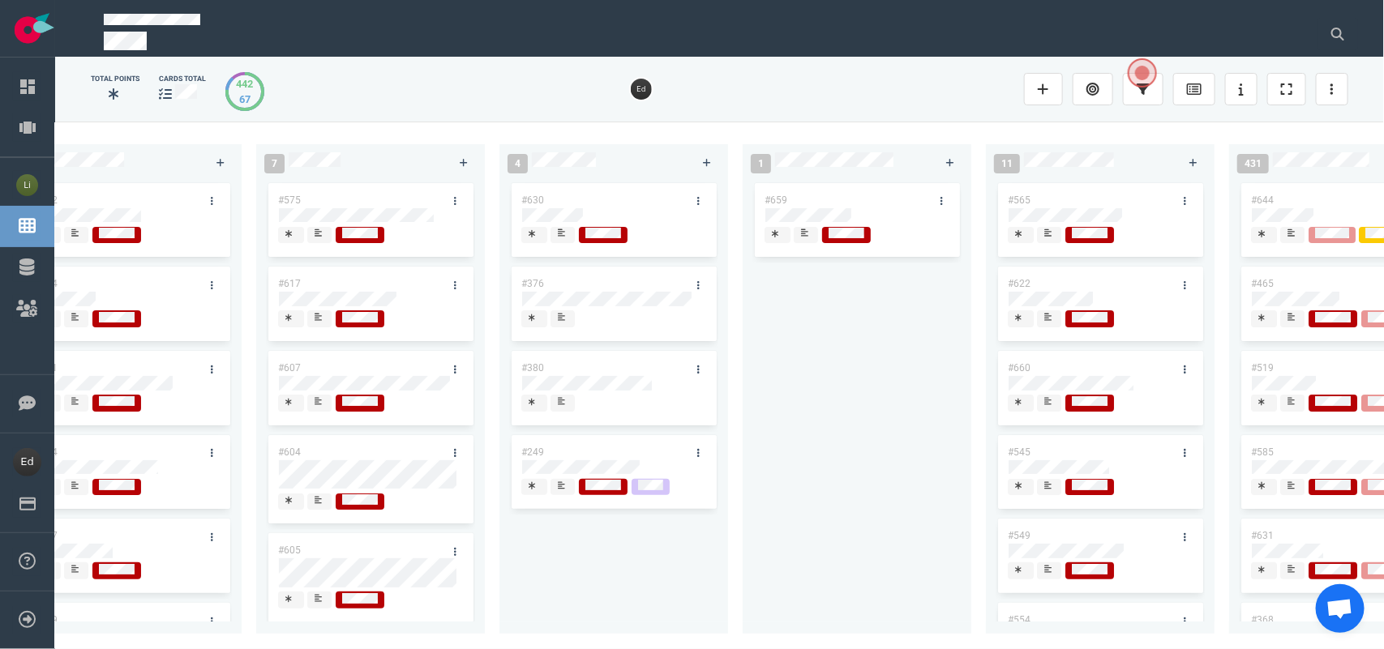
click at [1046, 482] on icon at bounding box center [1047, 485] width 7 height 8
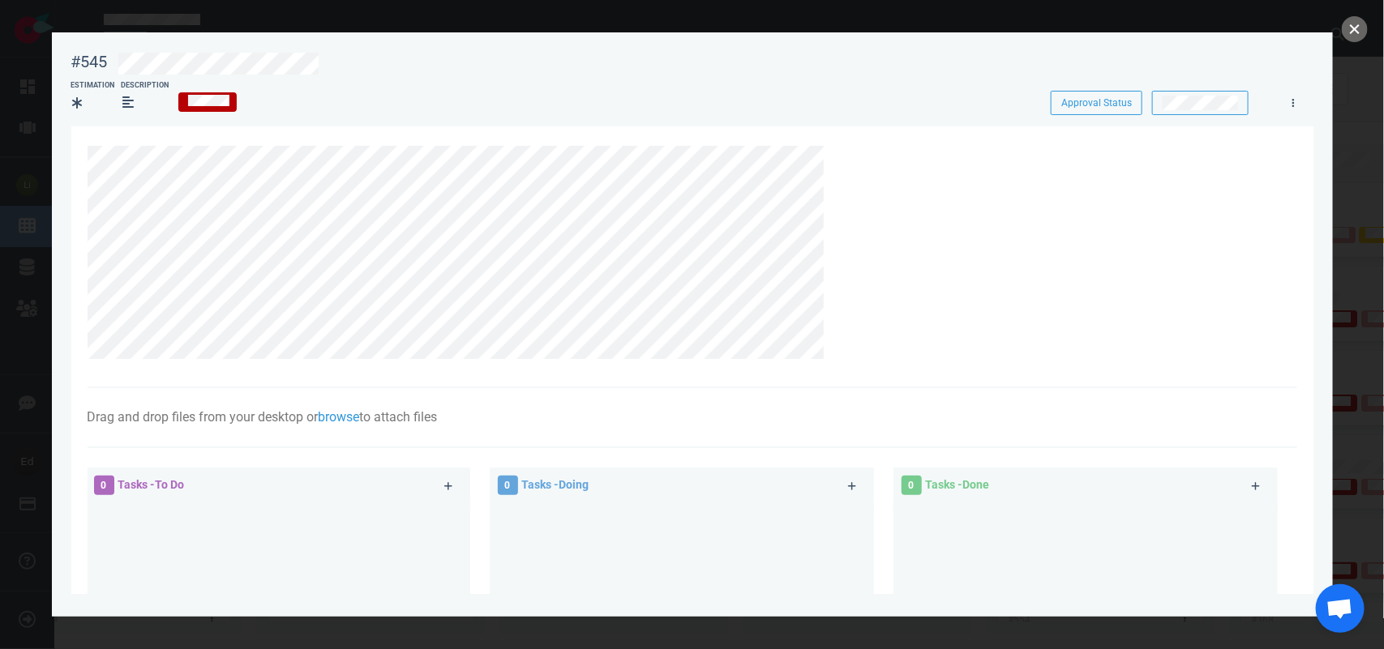
click at [1354, 37] on button "close" at bounding box center [1355, 29] width 26 height 26
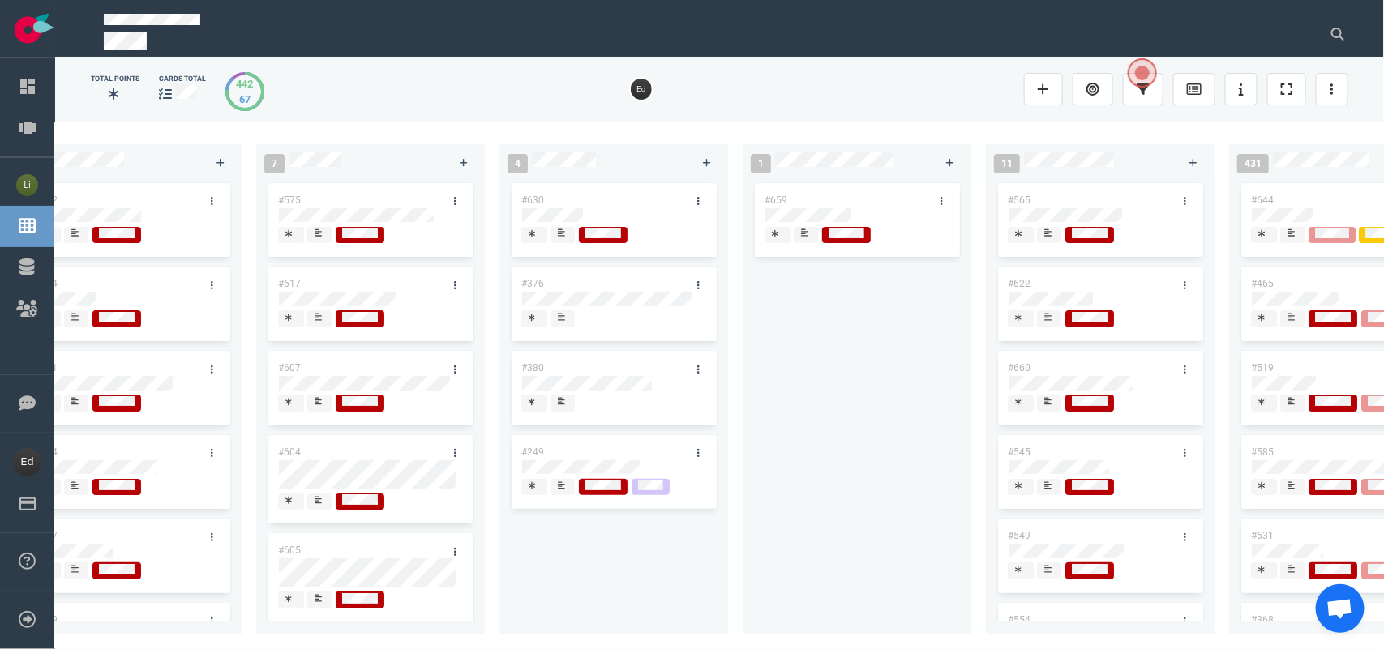
click at [1055, 233] on span at bounding box center [1049, 235] width 24 height 17
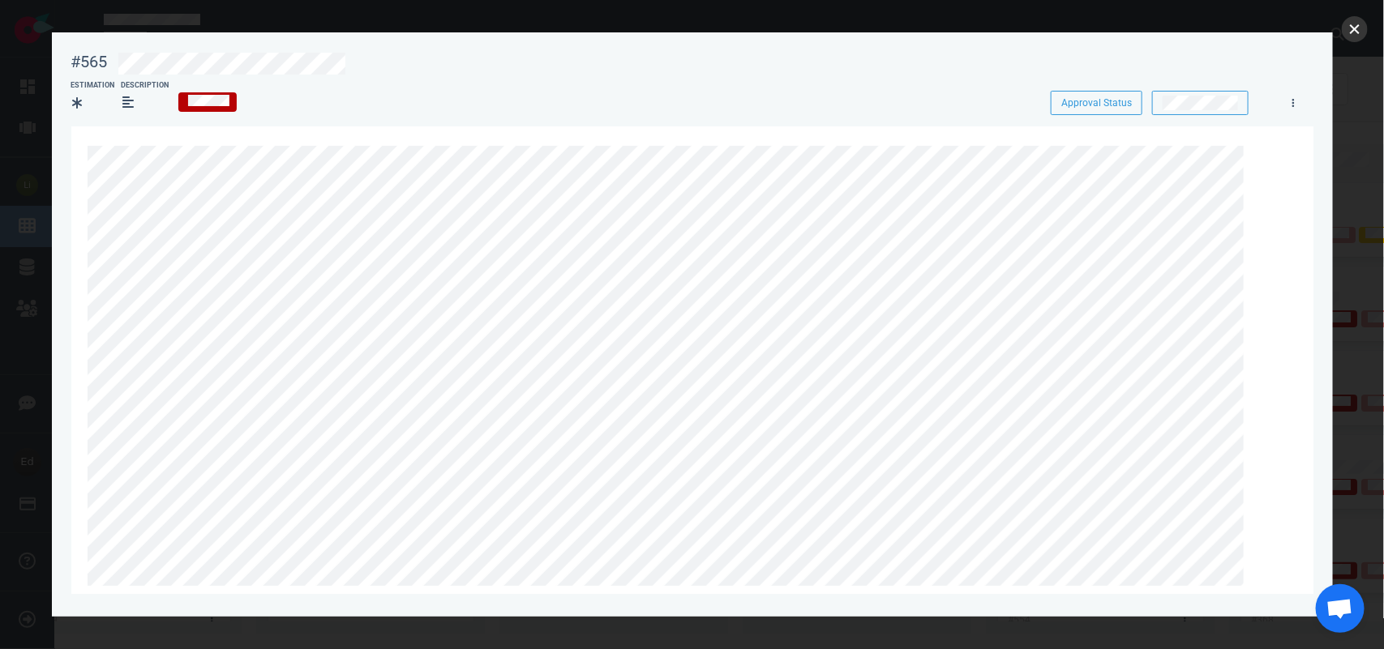
click at [1359, 27] on button "close" at bounding box center [1355, 29] width 26 height 26
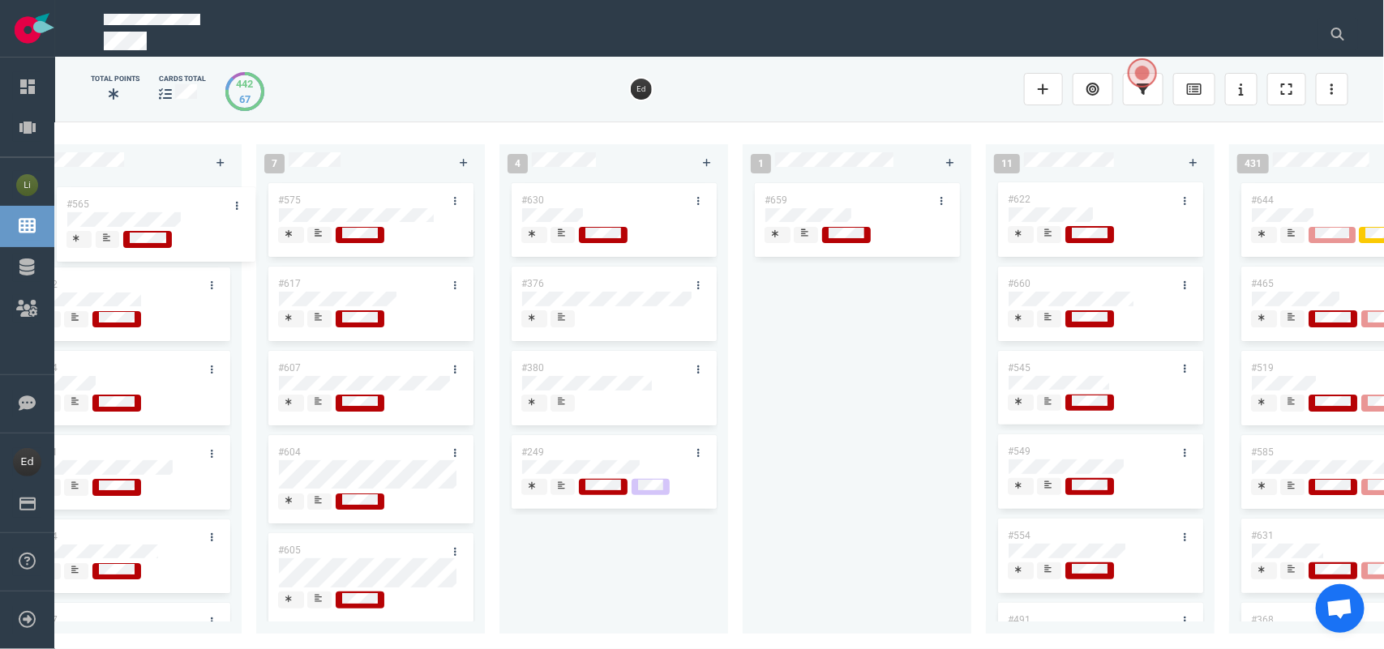
drag, startPoint x: 1081, startPoint y: 203, endPoint x: 139, endPoint y: 208, distance: 941.1
click at [139, 208] on div "0 3 #667 #666 #653 13 #661 #656 #641 #639 #635 #608 #611 #602 #603 3 #482 #390 …" at bounding box center [719, 385] width 1329 height 527
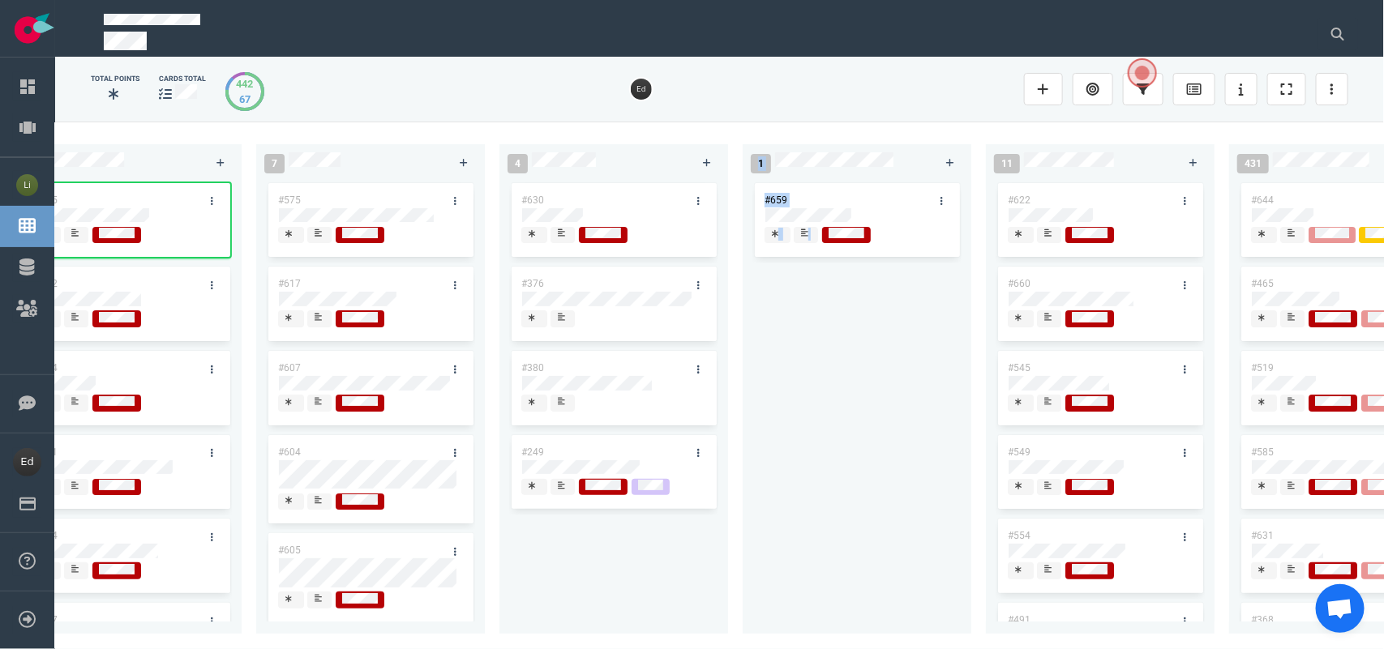
drag, startPoint x: 759, startPoint y: 639, endPoint x: 739, endPoint y: 643, distance: 19.9
click at [739, 643] on div "0 3 #667 #666 #653 13 #661 #656 #641 #639 #635 #608 #611 #602 #603 3 #482 #390 …" at bounding box center [719, 385] width 1329 height 527
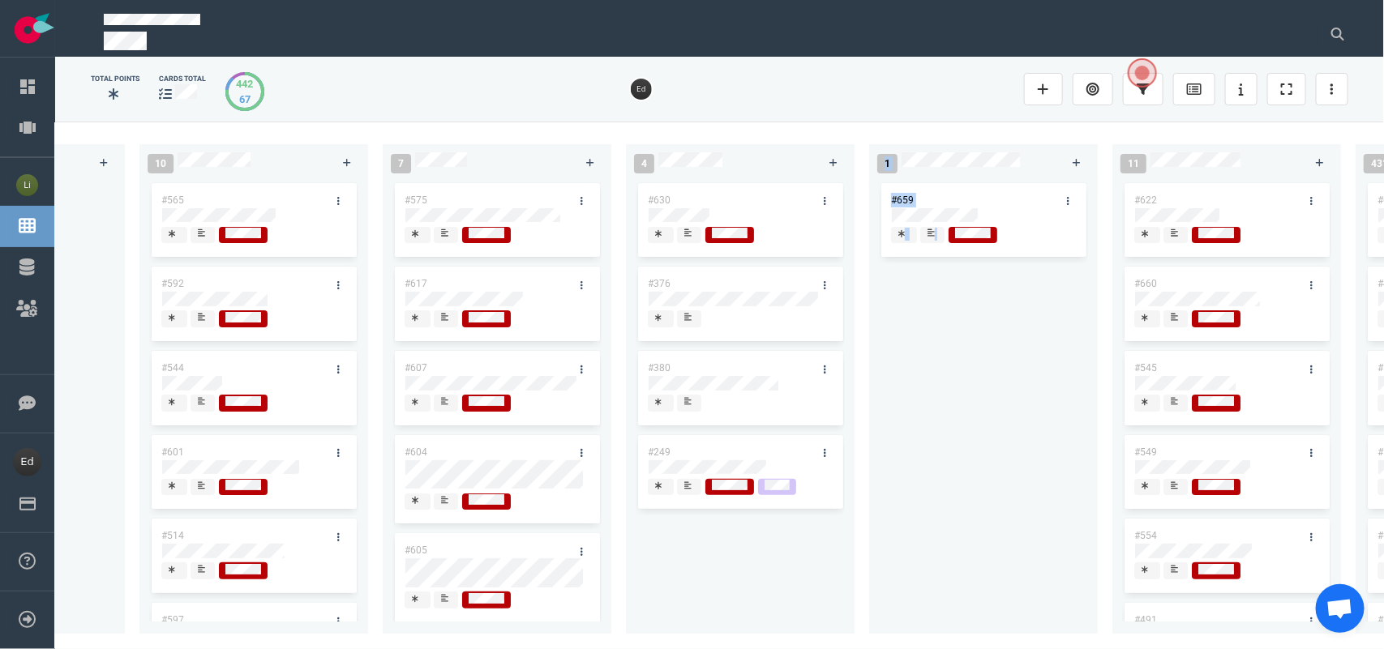
scroll to position [0, 2372]
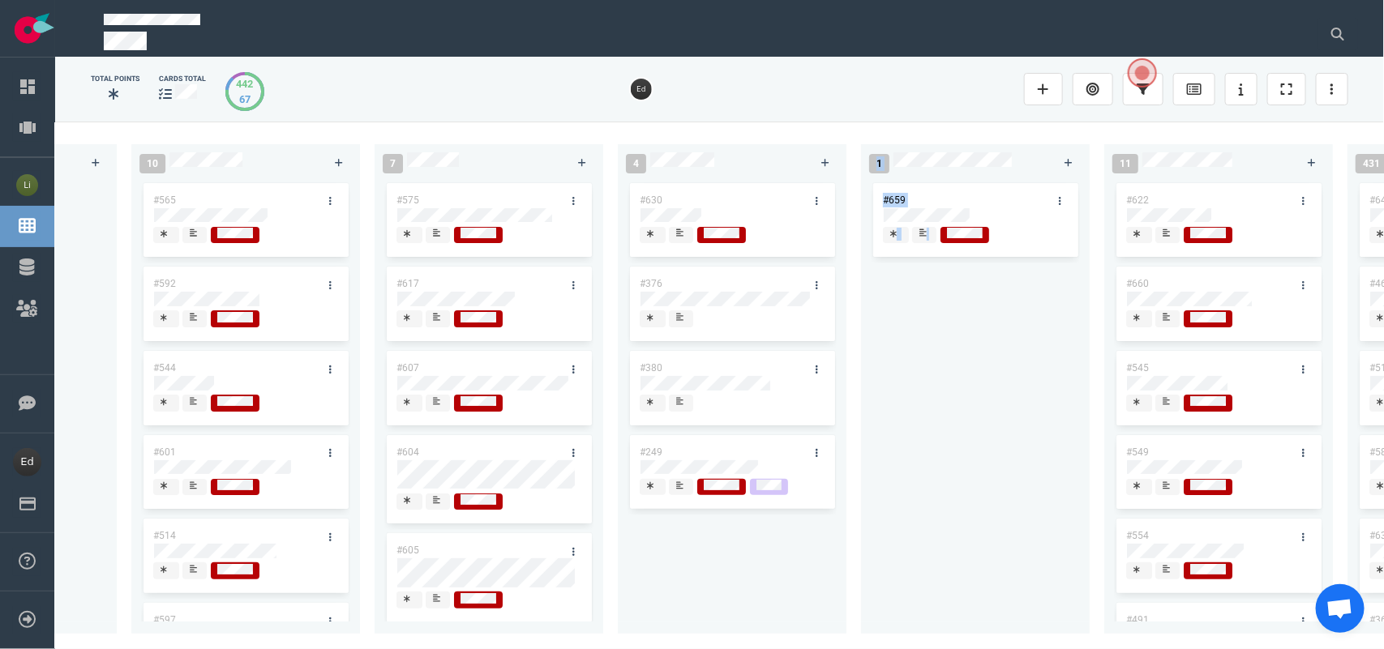
click at [944, 478] on div "#659" at bounding box center [975, 397] width 209 height 435
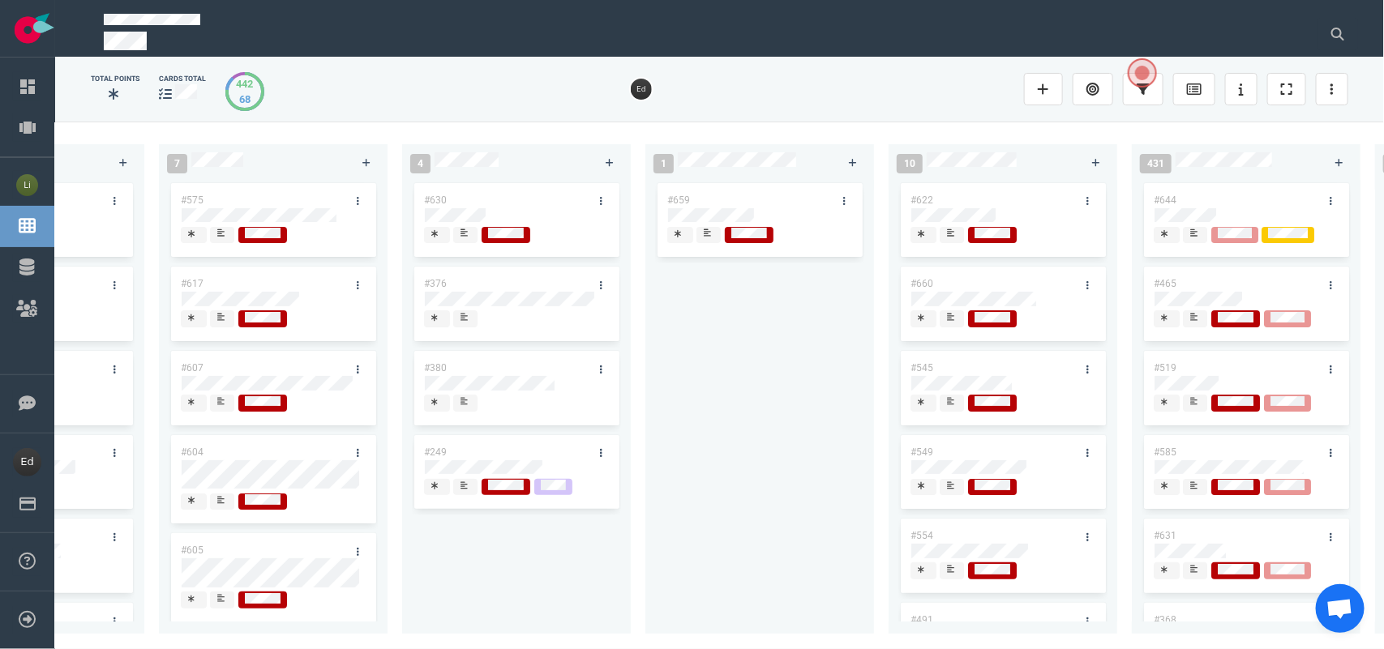
scroll to position [0, 2608]
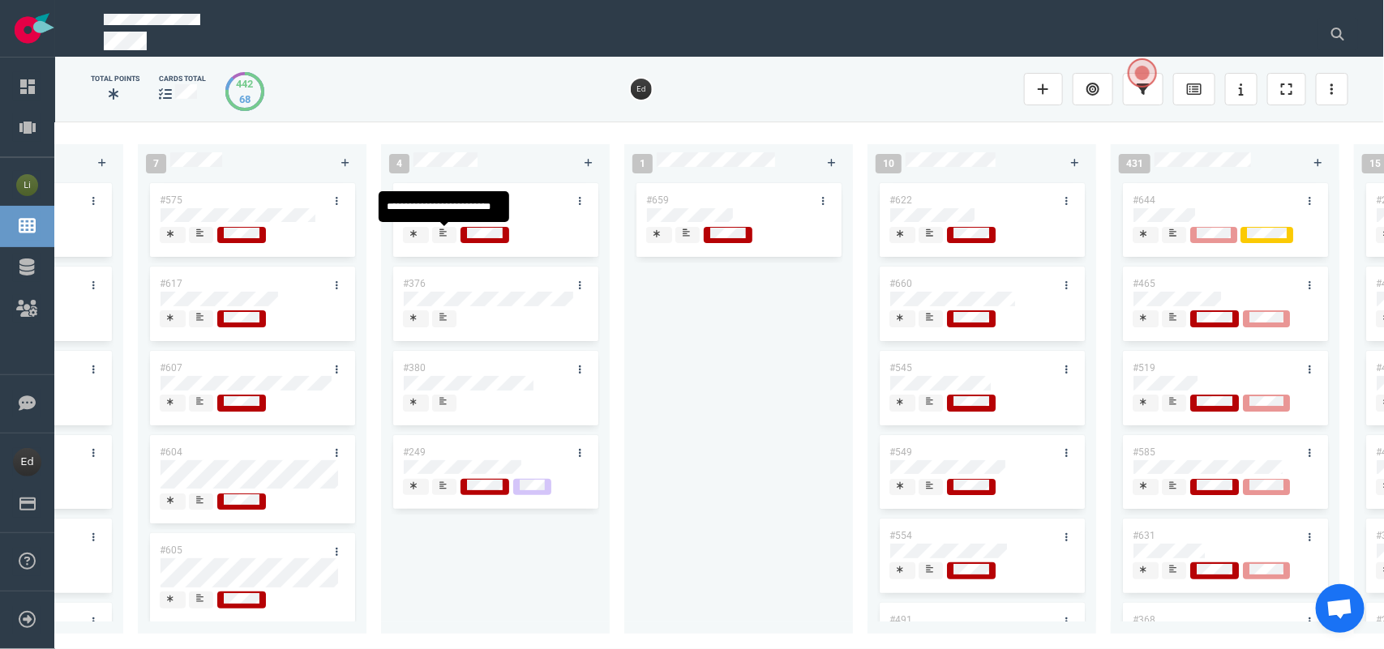
click at [443, 239] on div at bounding box center [444, 234] width 10 height 13
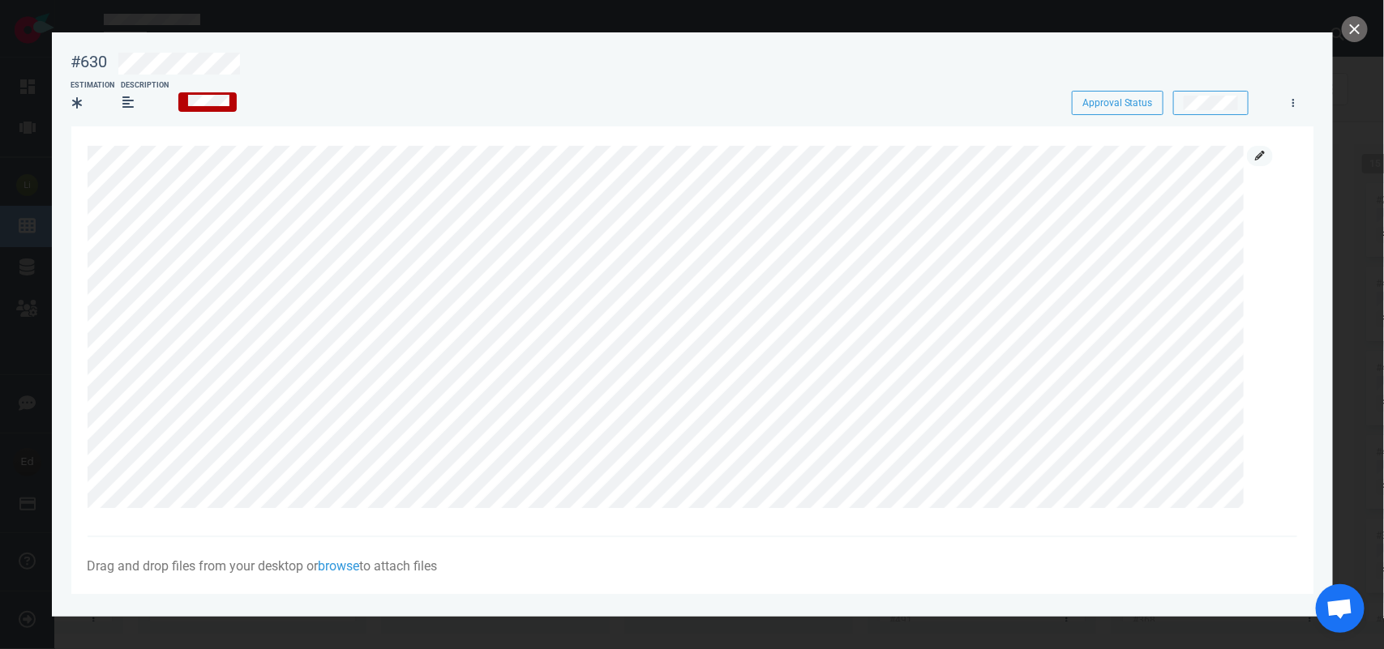
click at [1262, 158] on icon at bounding box center [1260, 156] width 10 height 10
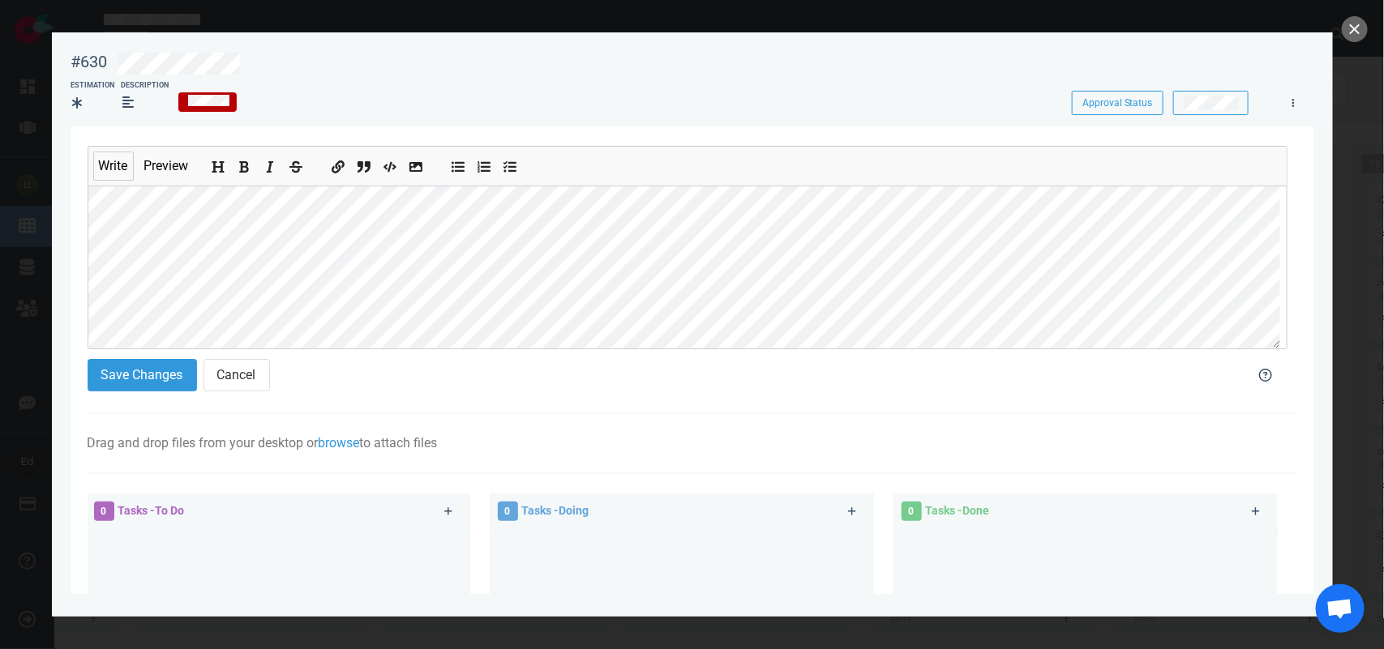
scroll to position [101, 0]
click at [128, 387] on button "Save Changes" at bounding box center [142, 375] width 109 height 32
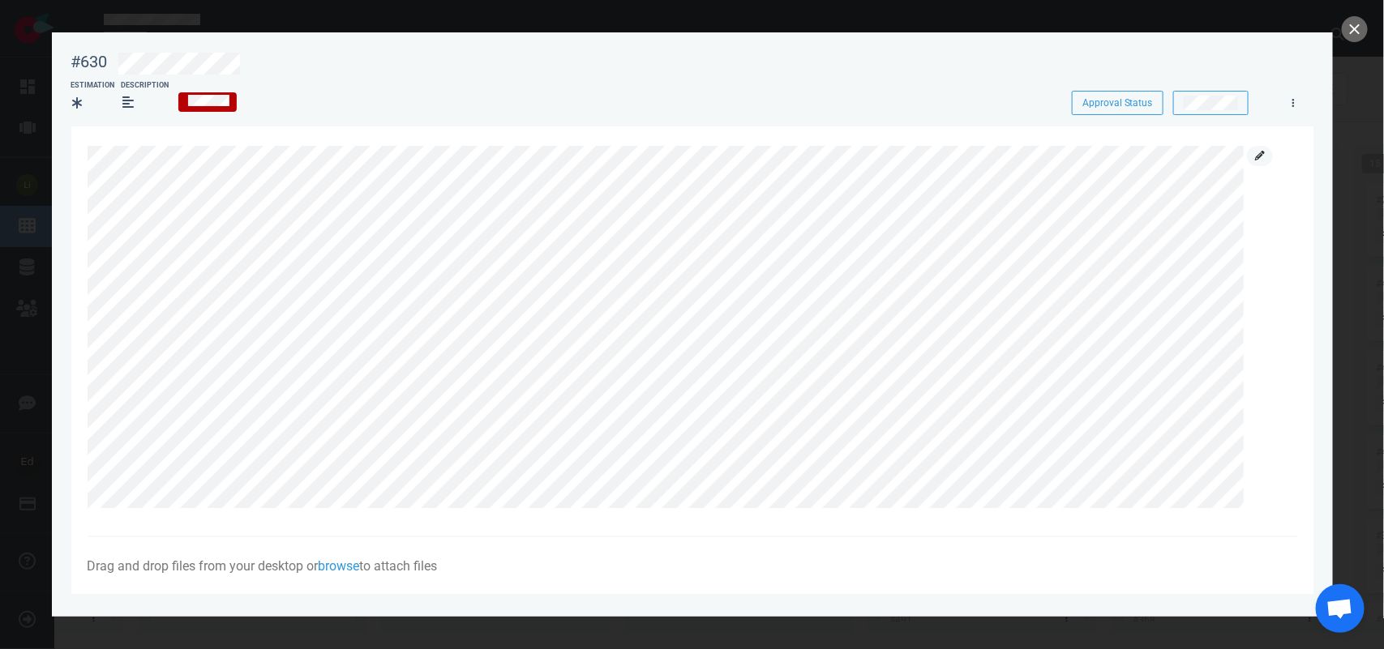
click at [1256, 156] on icon at bounding box center [1260, 156] width 10 height 10
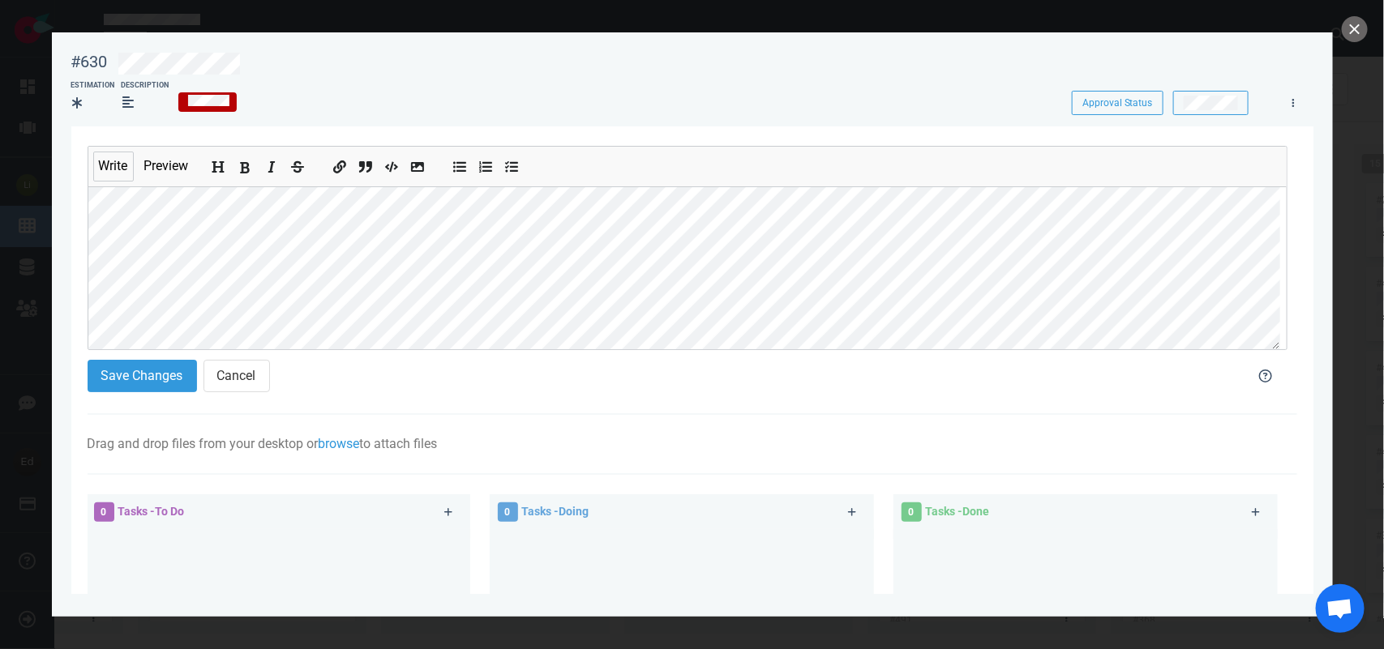
click at [247, 160] on button "Add bold text" at bounding box center [244, 164] width 21 height 18
click at [73, 209] on section "Write Preview Save Changes Cancel Drag and drop files from your desktop or brow…" at bounding box center [692, 511] width 1242 height 771
click at [251, 167] on icon "Add bold text" at bounding box center [244, 167] width 13 height 13
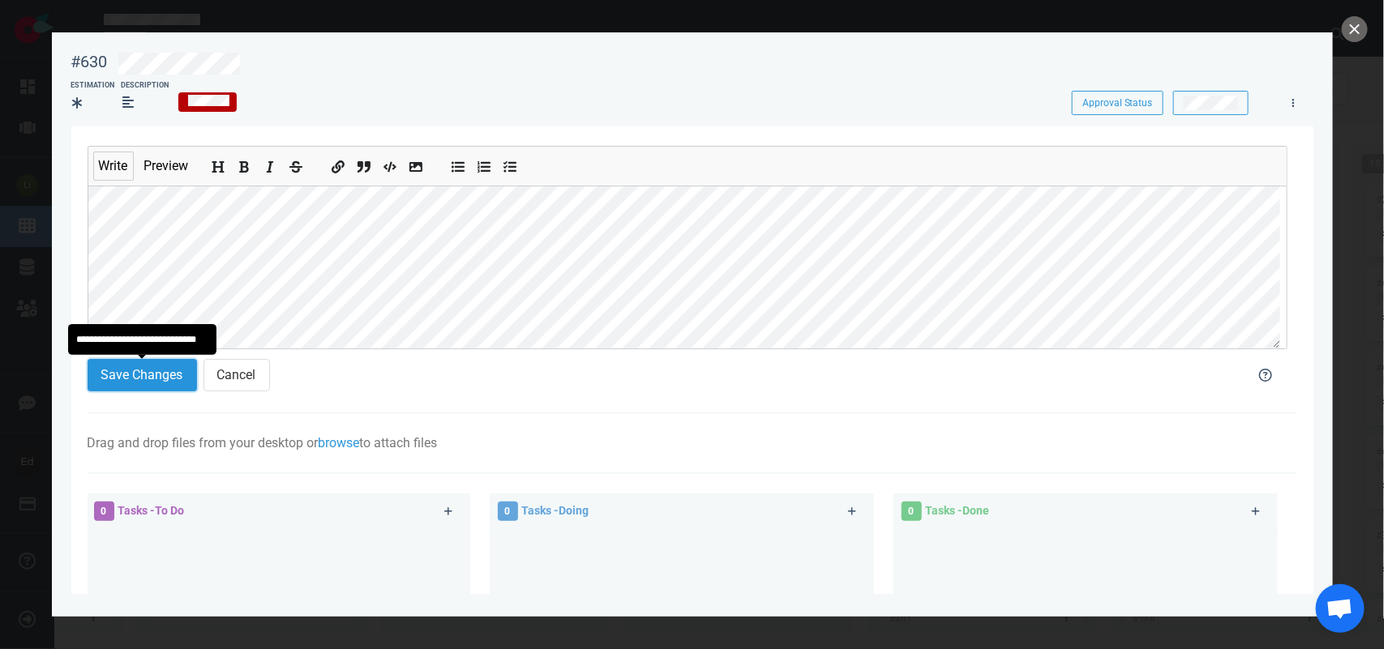
click at [131, 374] on button "Save Changes" at bounding box center [142, 375] width 109 height 32
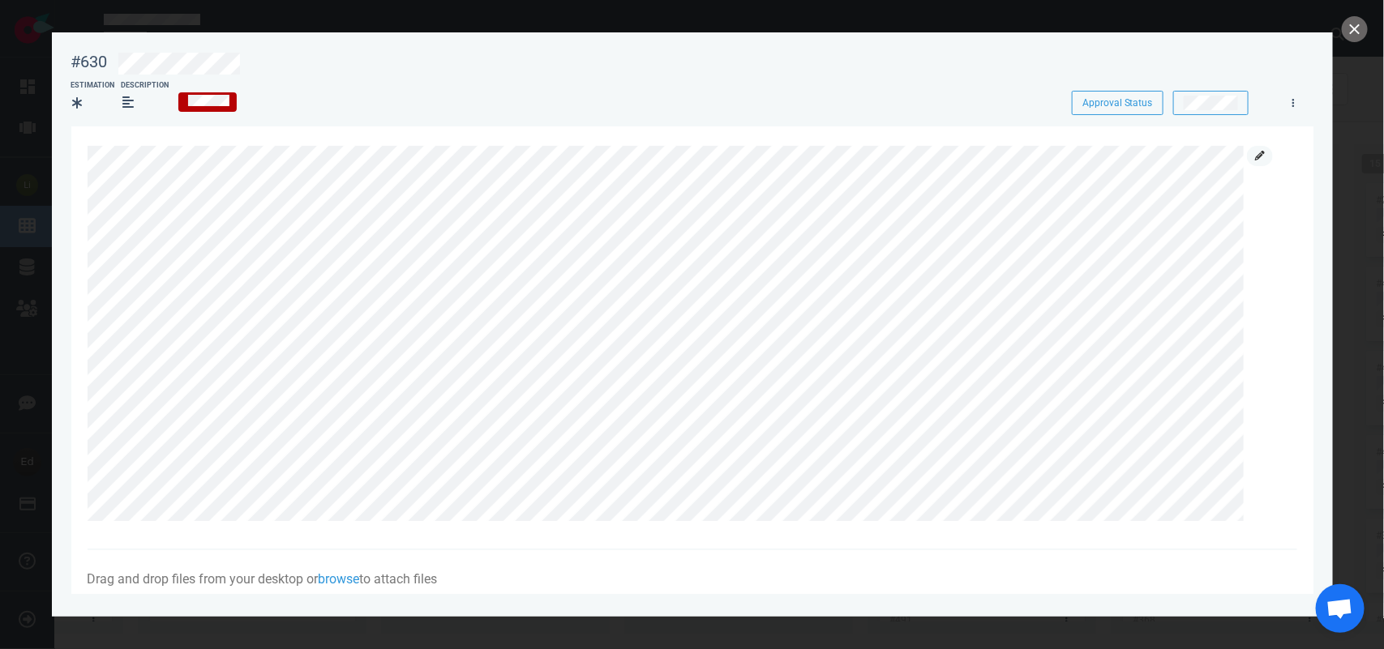
click at [1251, 156] on link at bounding box center [1260, 156] width 26 height 20
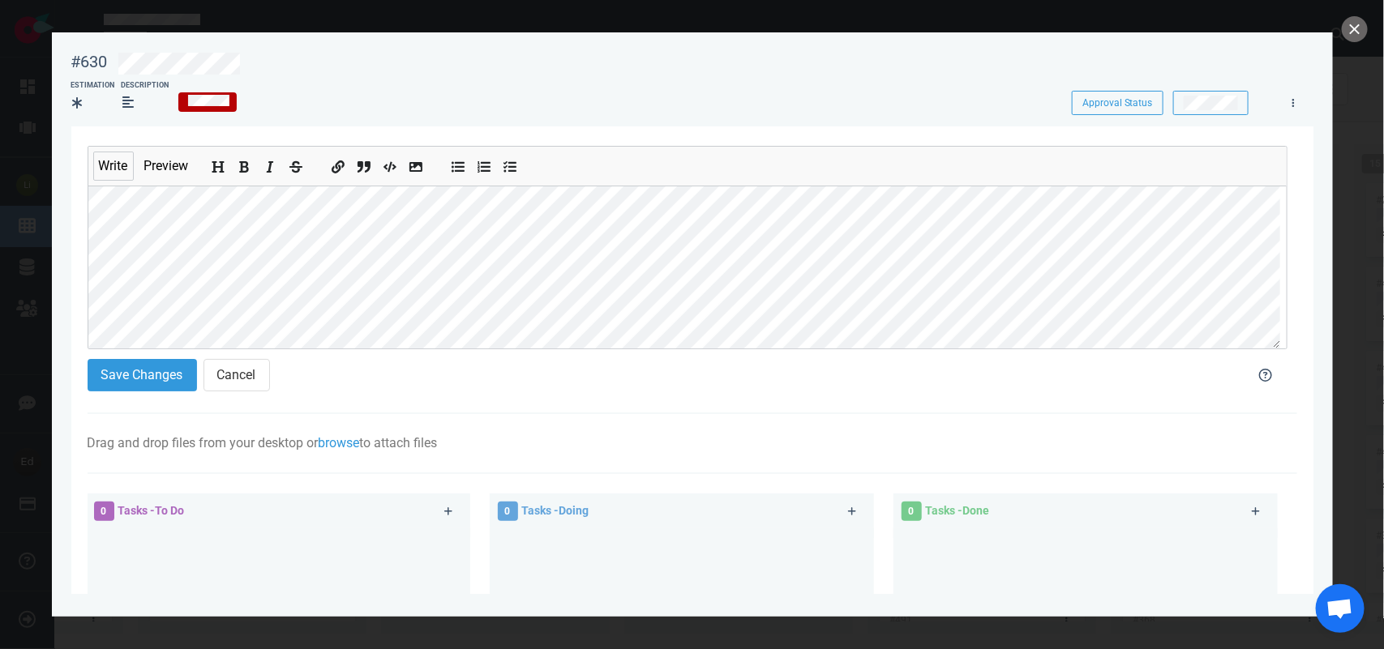
scroll to position [19, 0]
click at [156, 365] on button "Save Changes" at bounding box center [142, 375] width 109 height 32
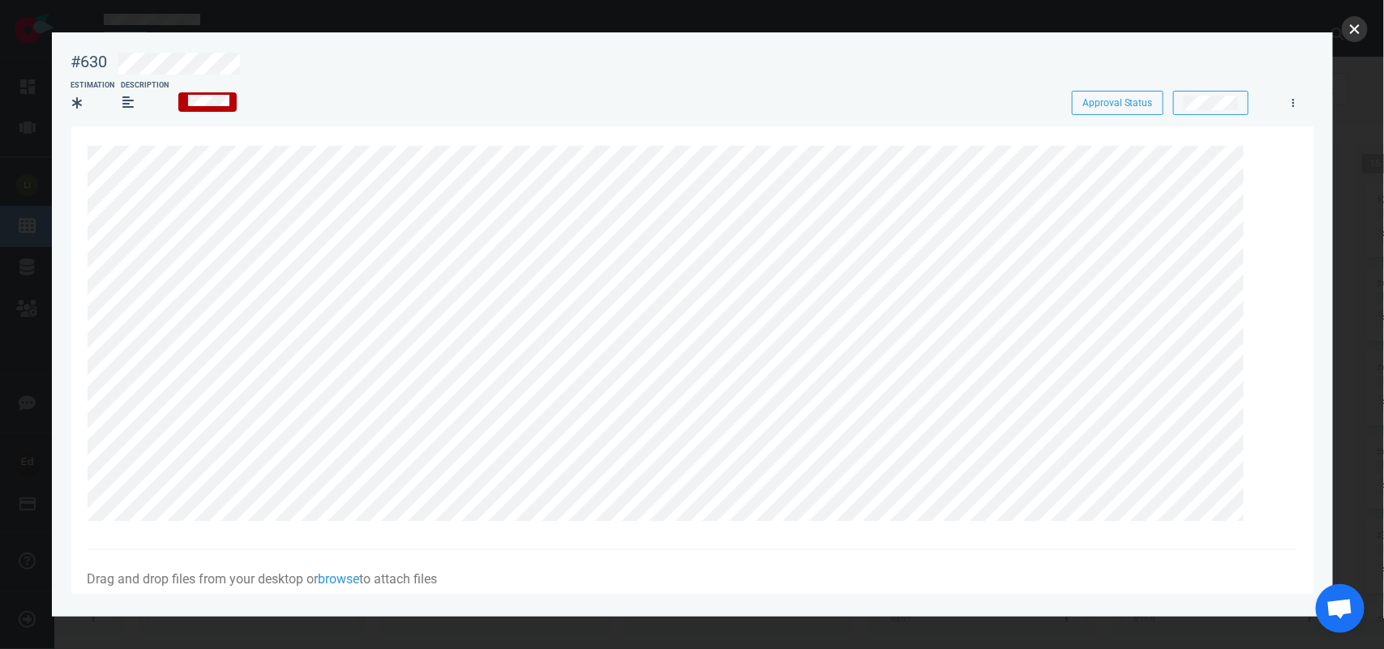
click at [1350, 38] on button "close" at bounding box center [1355, 29] width 26 height 26
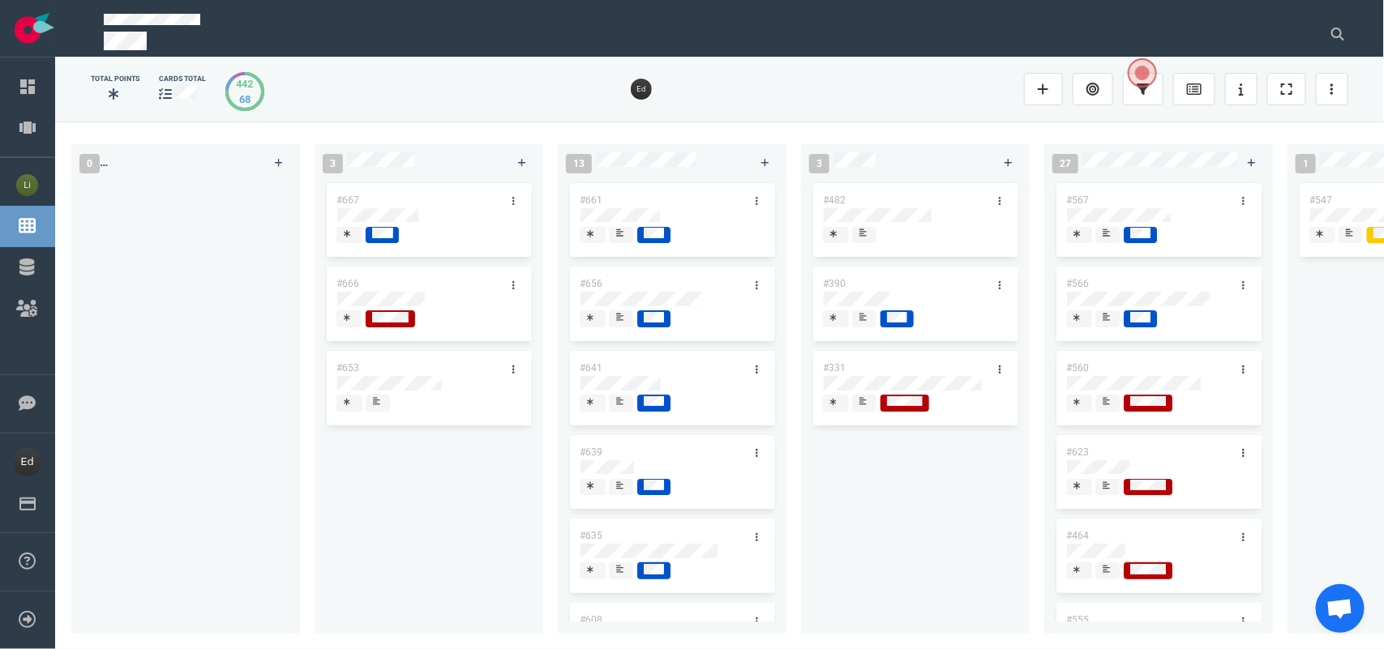
click at [1363, 28] on div at bounding box center [729, 28] width 1290 height 57
click at [1334, 28] on icon at bounding box center [1337, 34] width 13 height 13
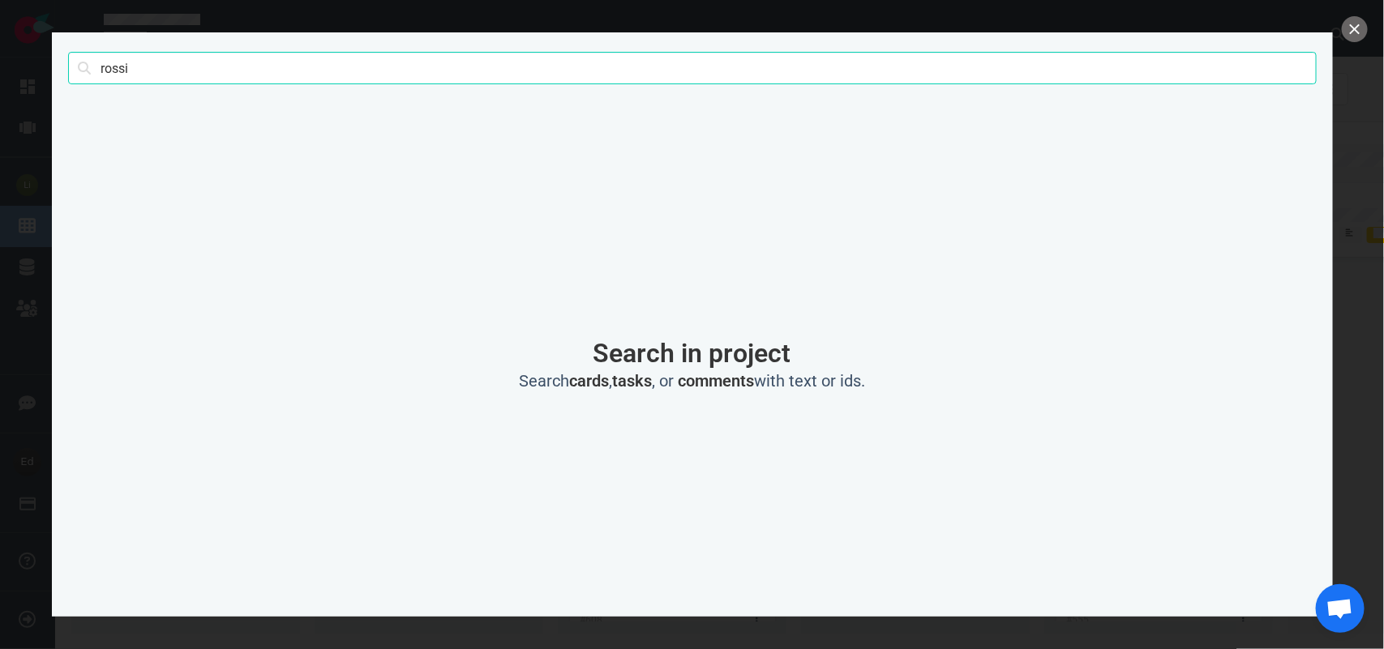
click at [116, 71] on input "rossi" at bounding box center [692, 68] width 1248 height 32
type input "[PERSON_NAME]"
click button "Search" at bounding box center [0, 0] width 0 height 0
